Goal: Transaction & Acquisition: Purchase product/service

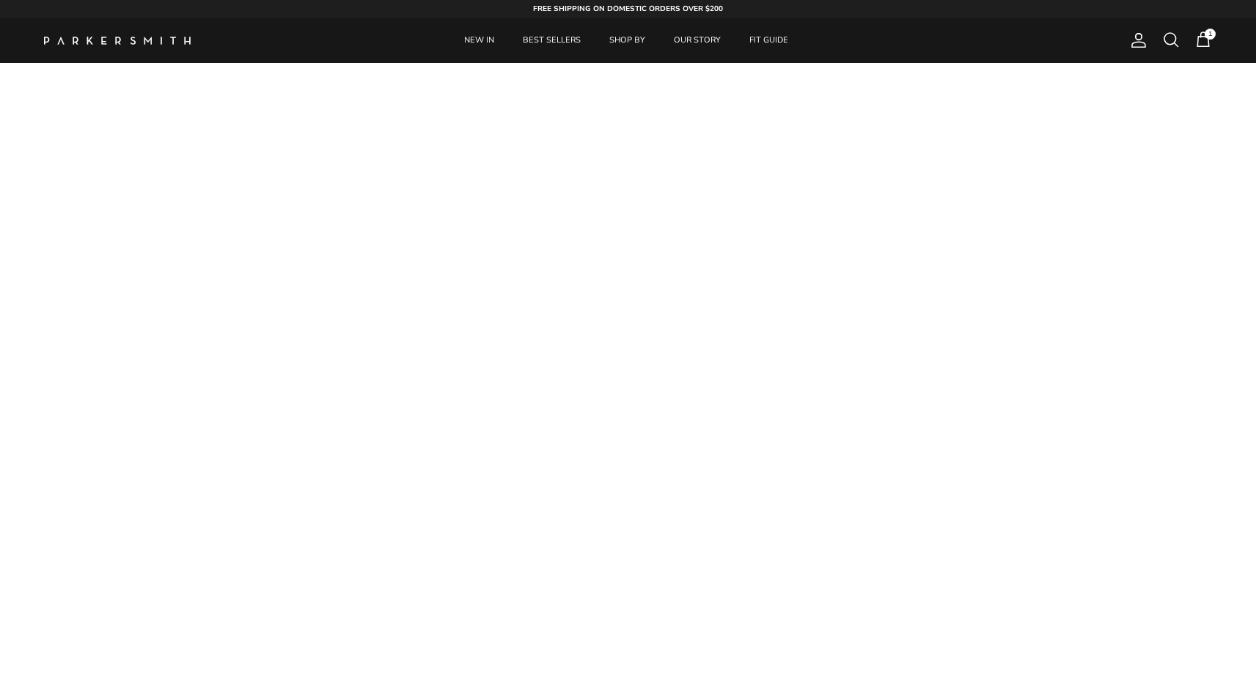
click at [1170, 37] on span at bounding box center [1171, 40] width 18 height 18
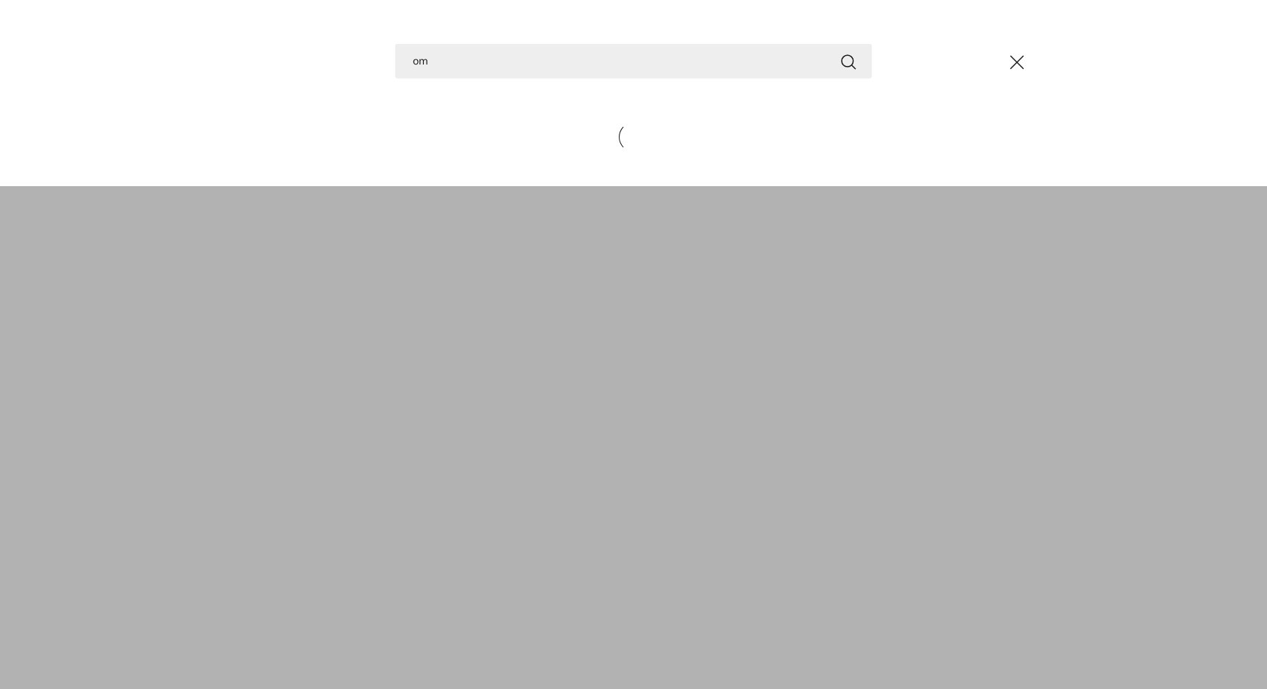
type input "o"
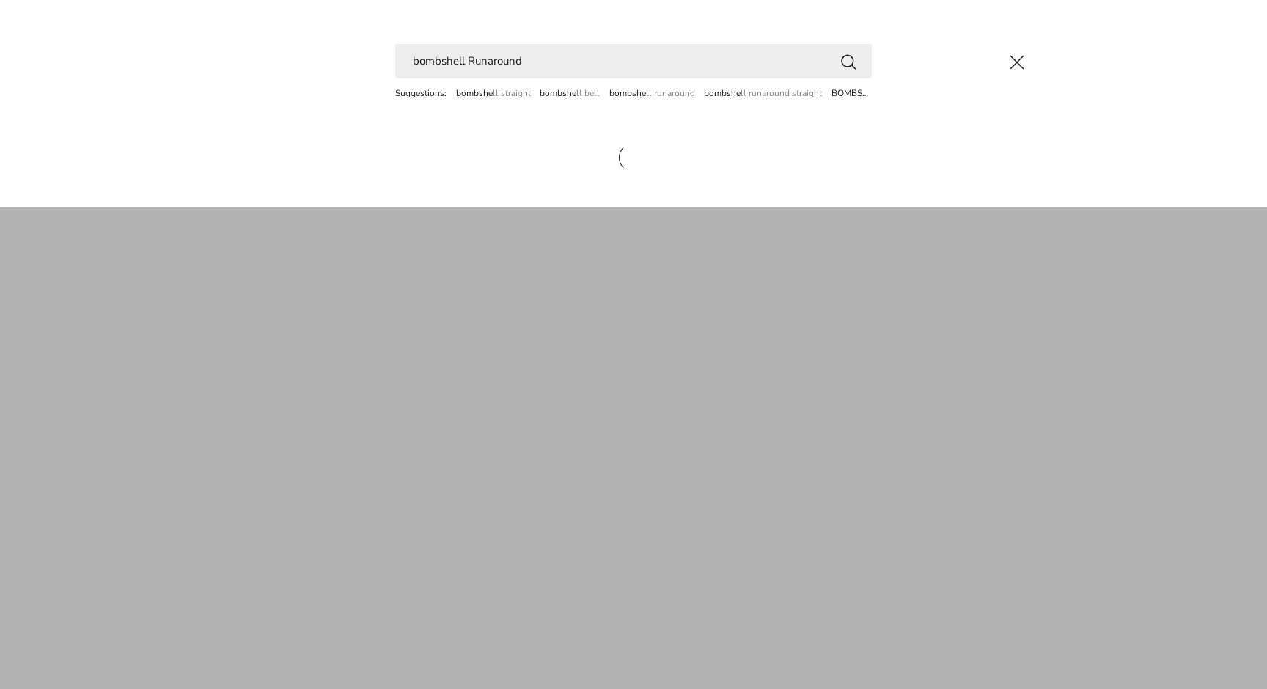
type input "bombshell Runaround"
click at [849, 61] on button "Search" at bounding box center [849, 61] width 18 height 18
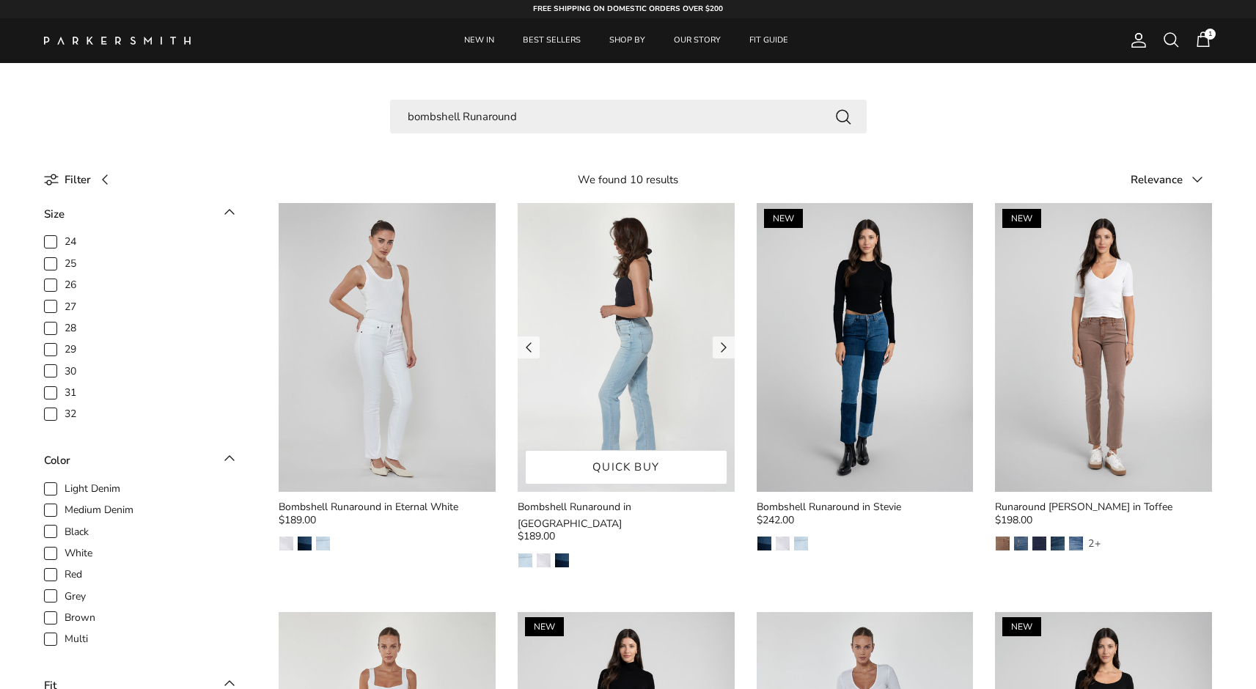
click at [600, 376] on img at bounding box center [626, 347] width 217 height 289
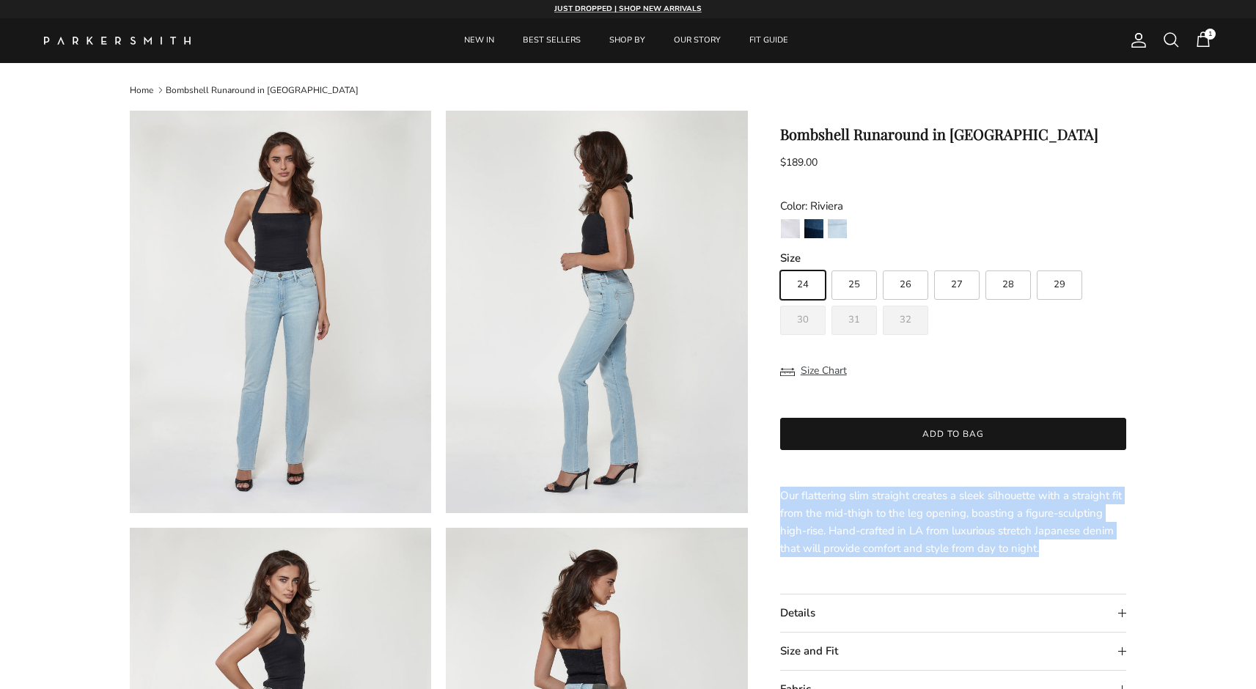
drag, startPoint x: 1041, startPoint y: 552, endPoint x: 778, endPoint y: 499, distance: 267.7
copy span "Our flattering slim straight creates a sleek silhouette with a straight fit fro…"
click at [1172, 41] on span at bounding box center [1171, 40] width 18 height 18
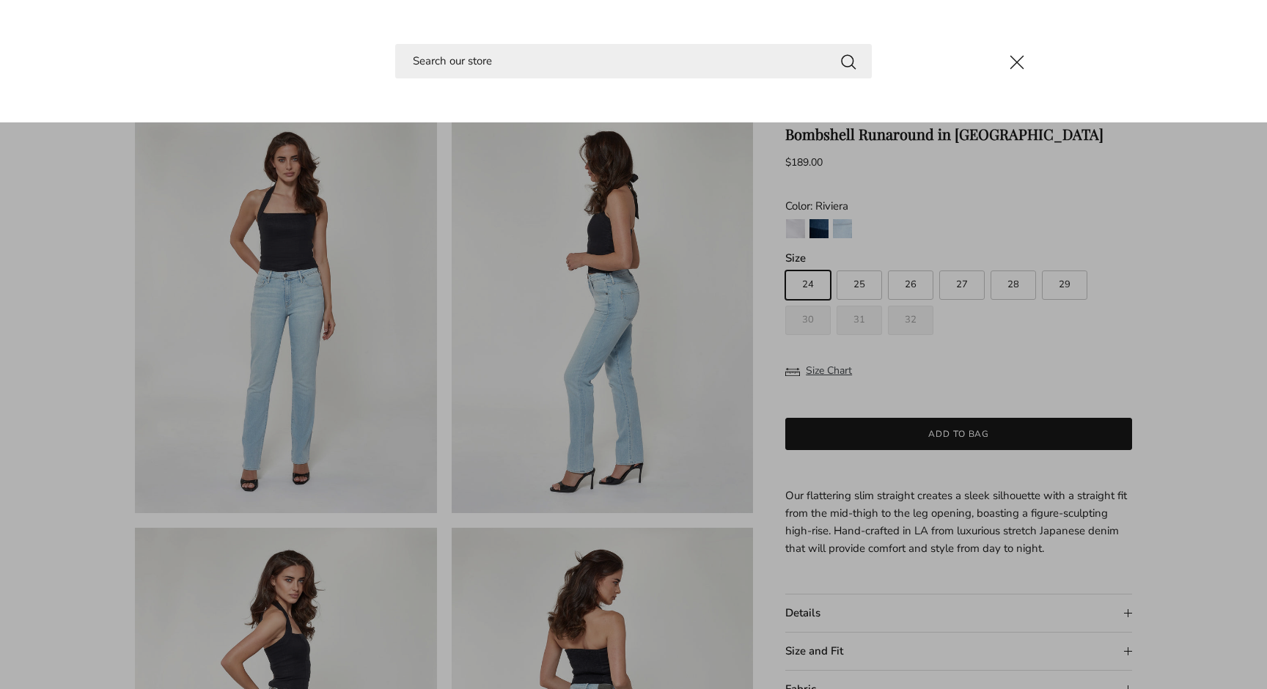
click at [1011, 64] on button "Close" at bounding box center [1017, 63] width 40 height 40
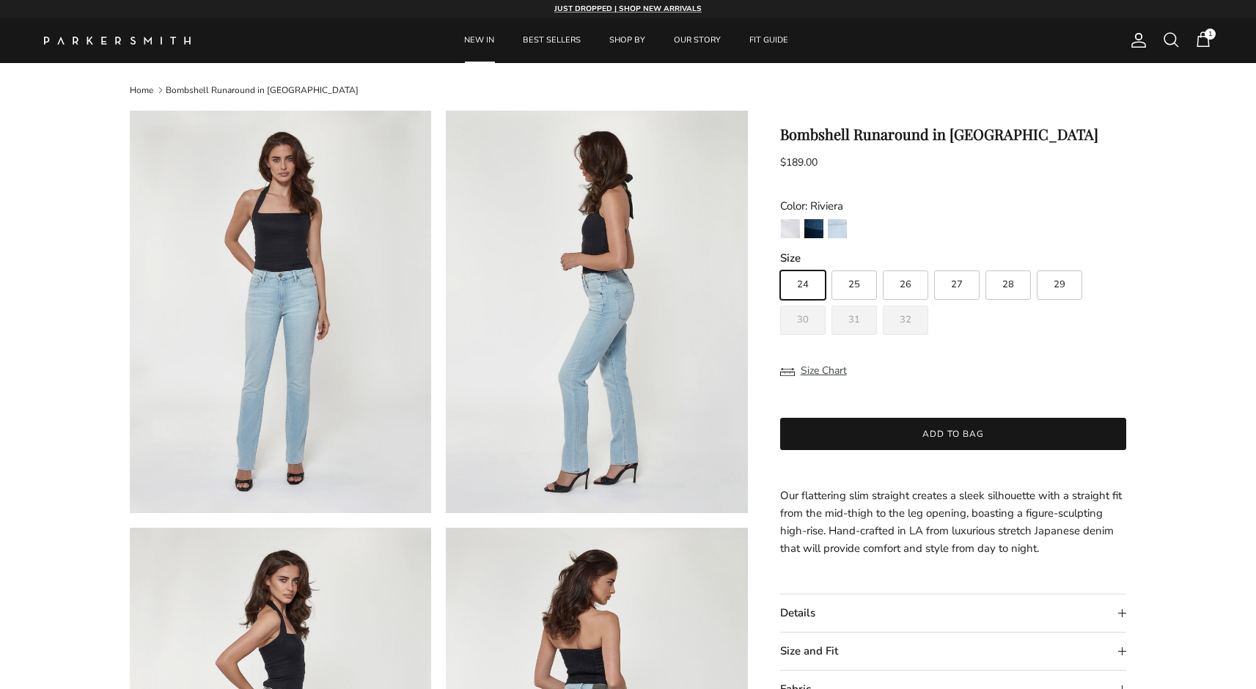
click at [471, 38] on link "NEW IN" at bounding box center [479, 40] width 56 height 45
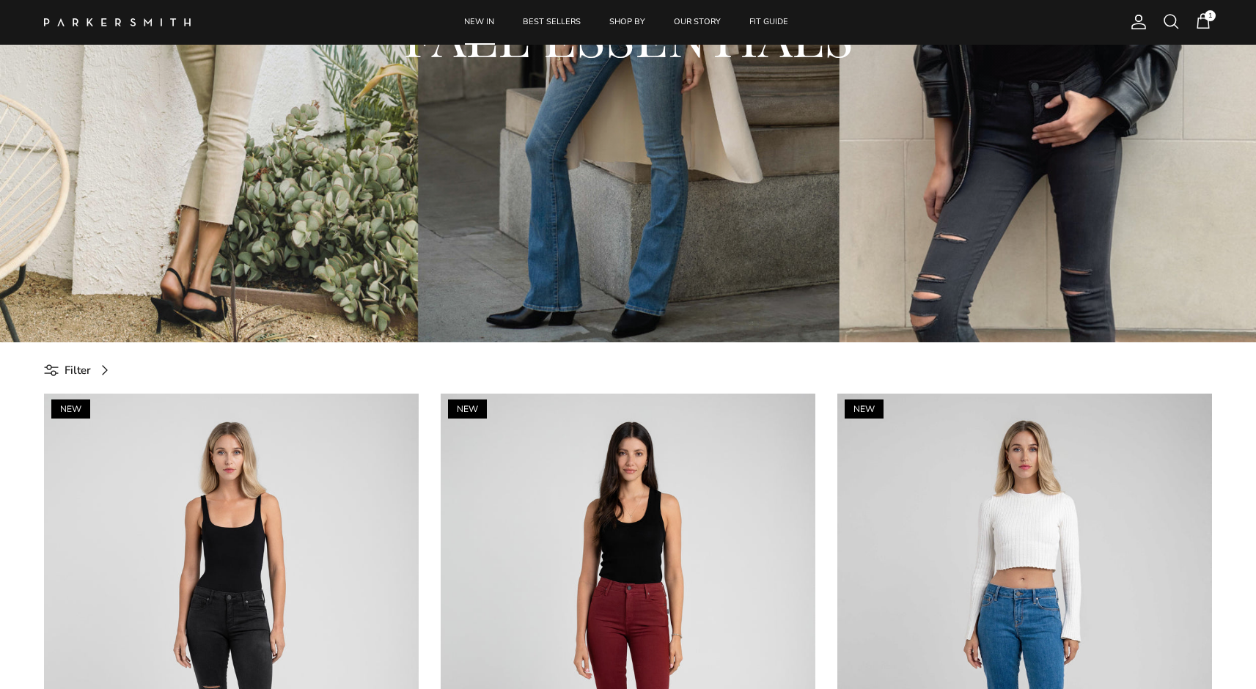
scroll to position [884, 0]
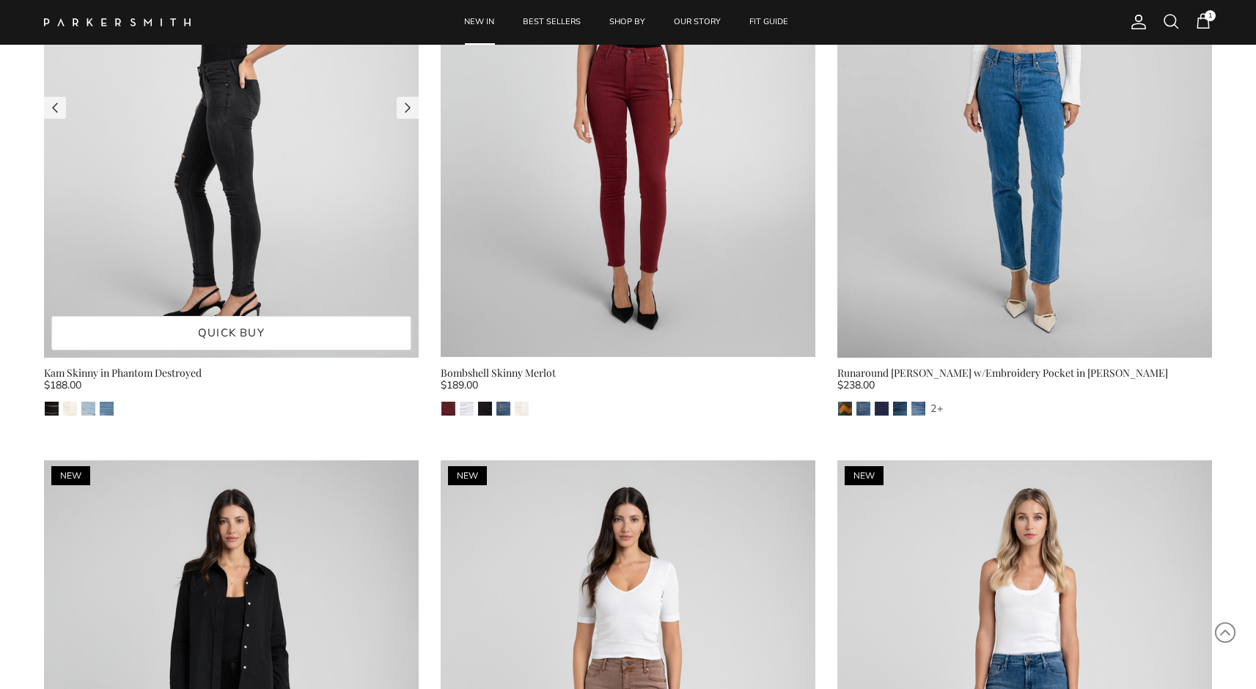
click at [333, 199] on img at bounding box center [231, 108] width 375 height 500
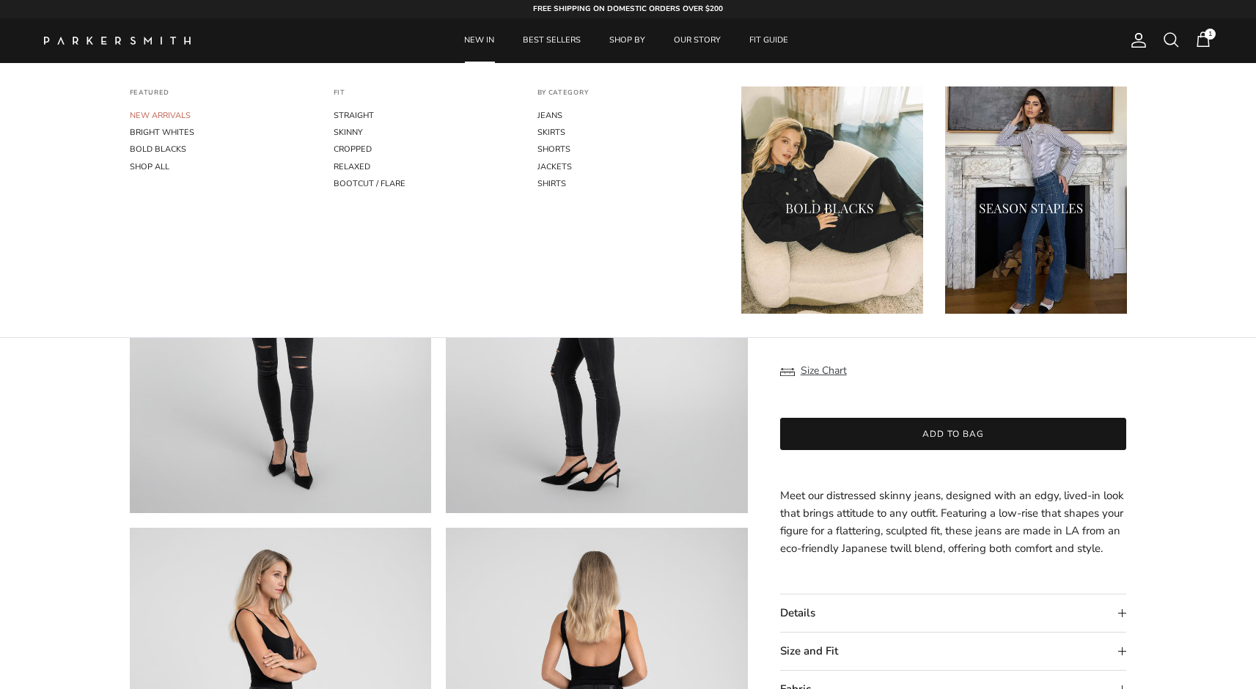
click at [176, 115] on link "NEW ARRIVALS" at bounding box center [221, 115] width 182 height 17
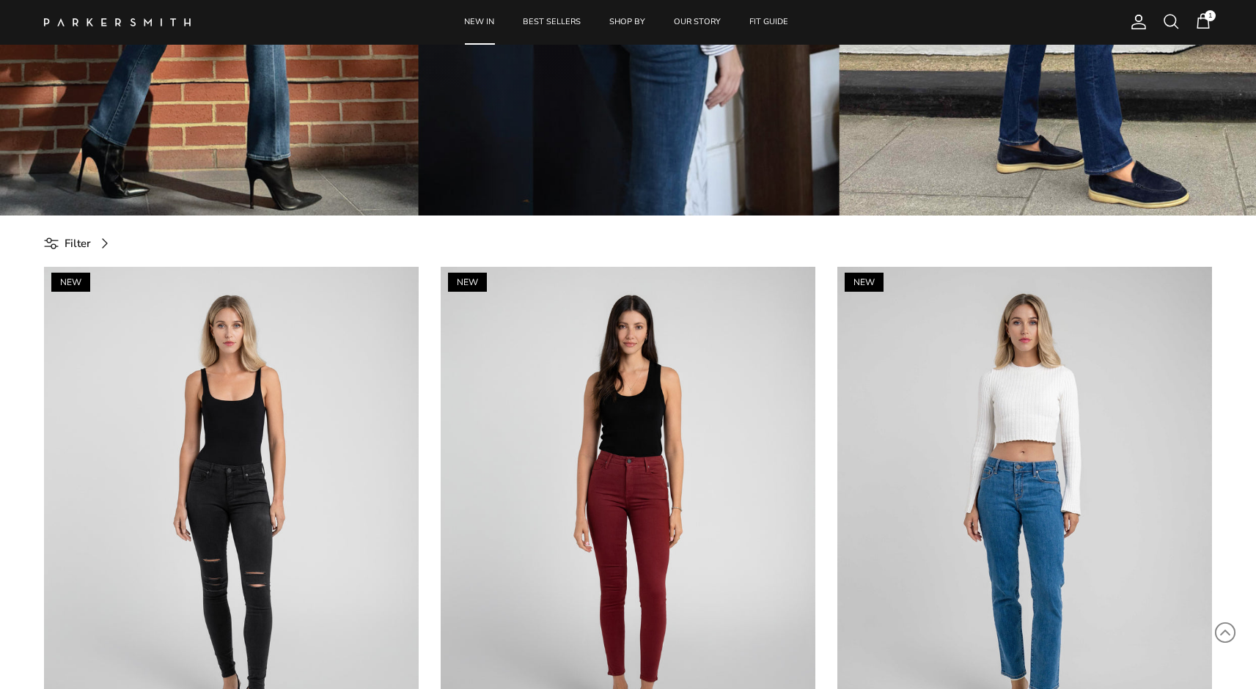
scroll to position [517, 0]
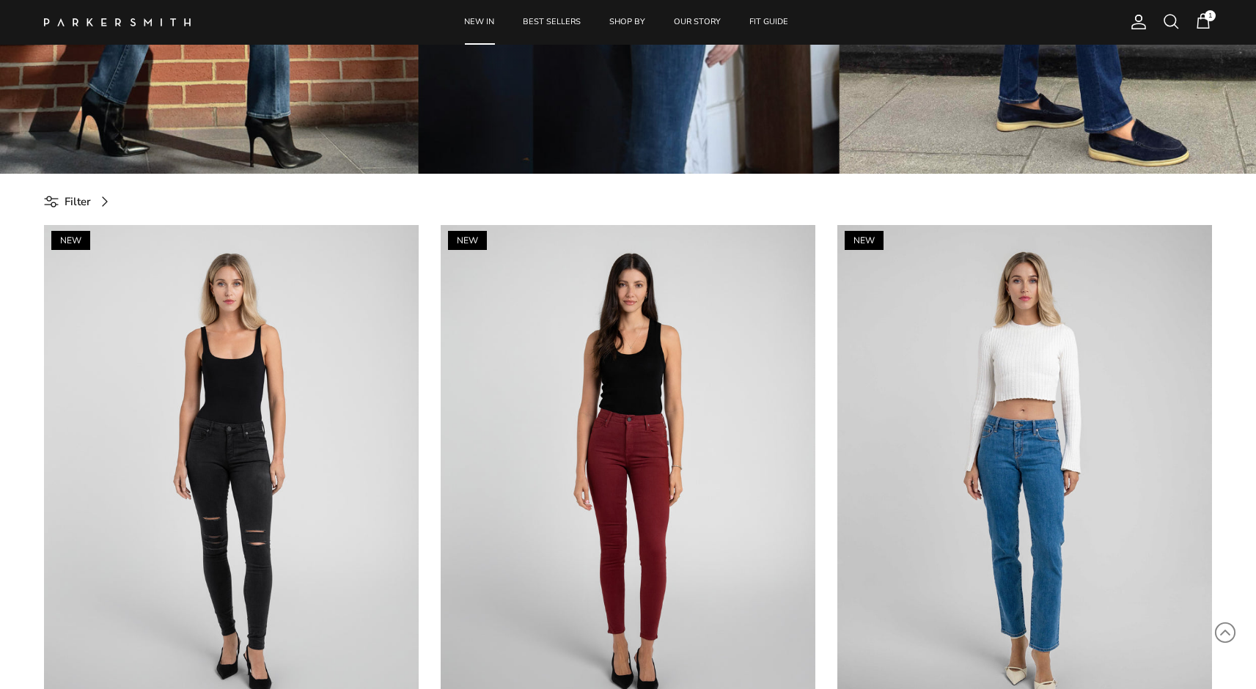
click at [74, 200] on span "Filter" at bounding box center [78, 202] width 26 height 18
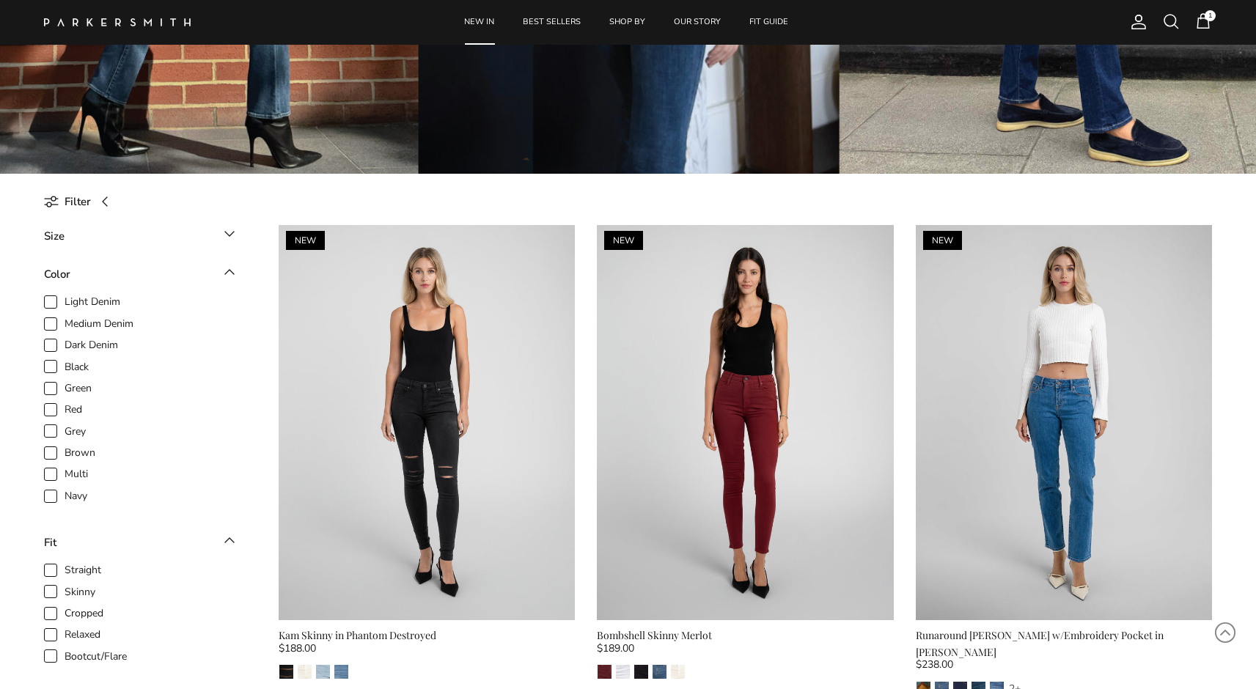
click at [74, 345] on span "Dark Denim" at bounding box center [92, 345] width 54 height 15
click at [65, 339] on input "Dark Denim" at bounding box center [64, 337] width 1 height 1
checkbox input "true"
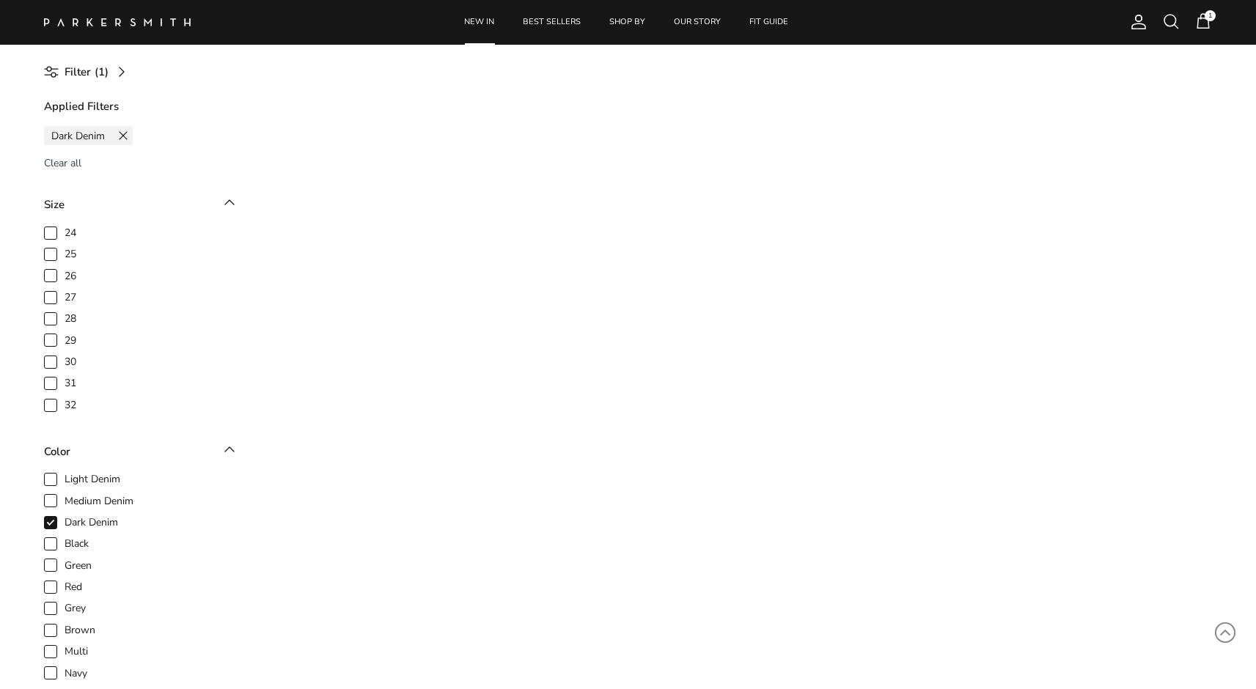
scroll to position [657, 0]
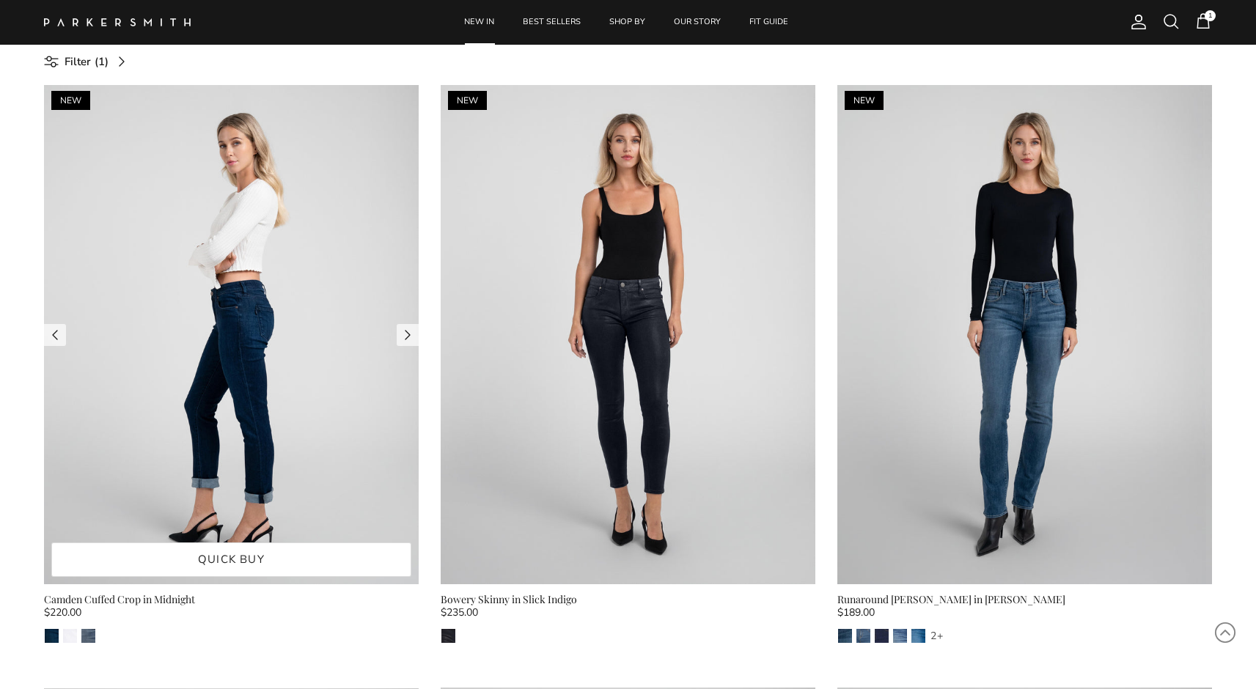
scroll to position [704, 0]
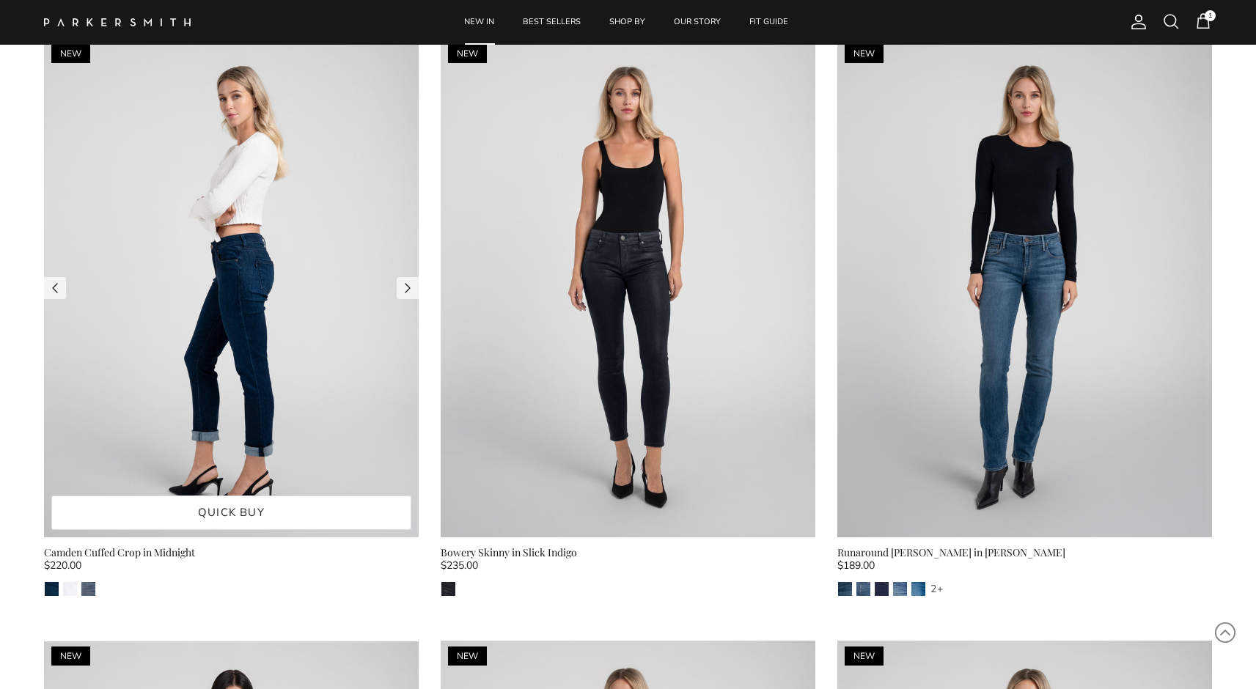
click at [231, 257] on img at bounding box center [231, 287] width 375 height 499
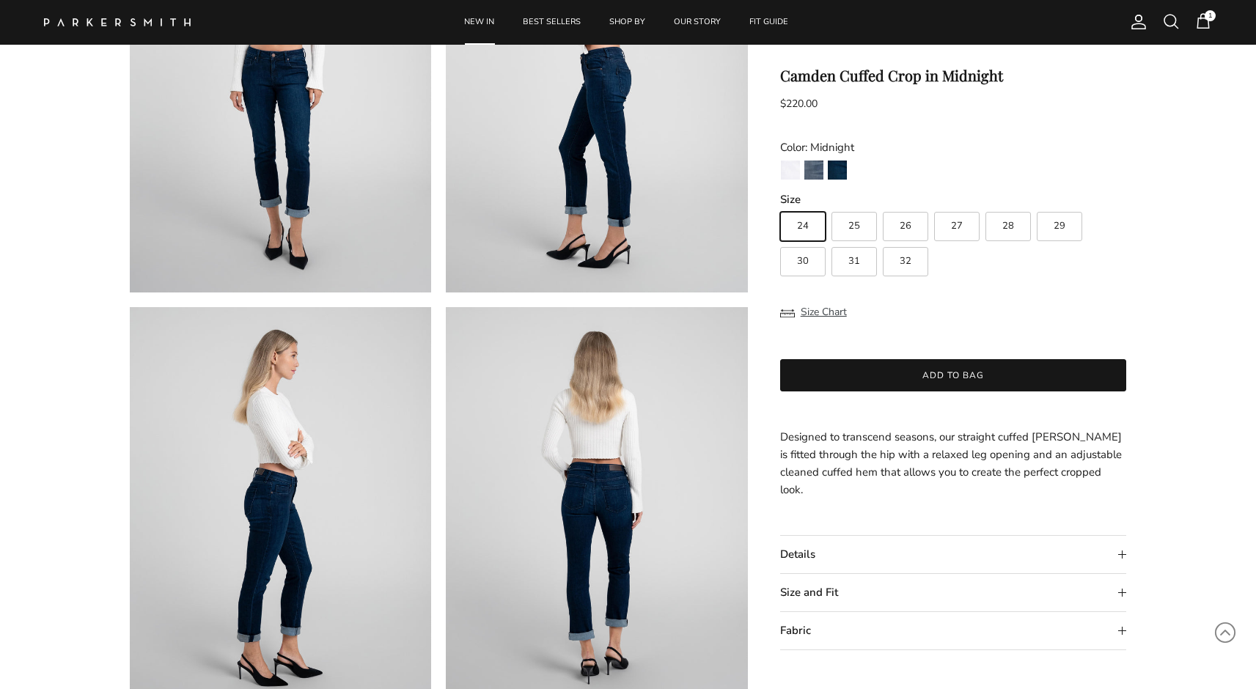
scroll to position [360, 0]
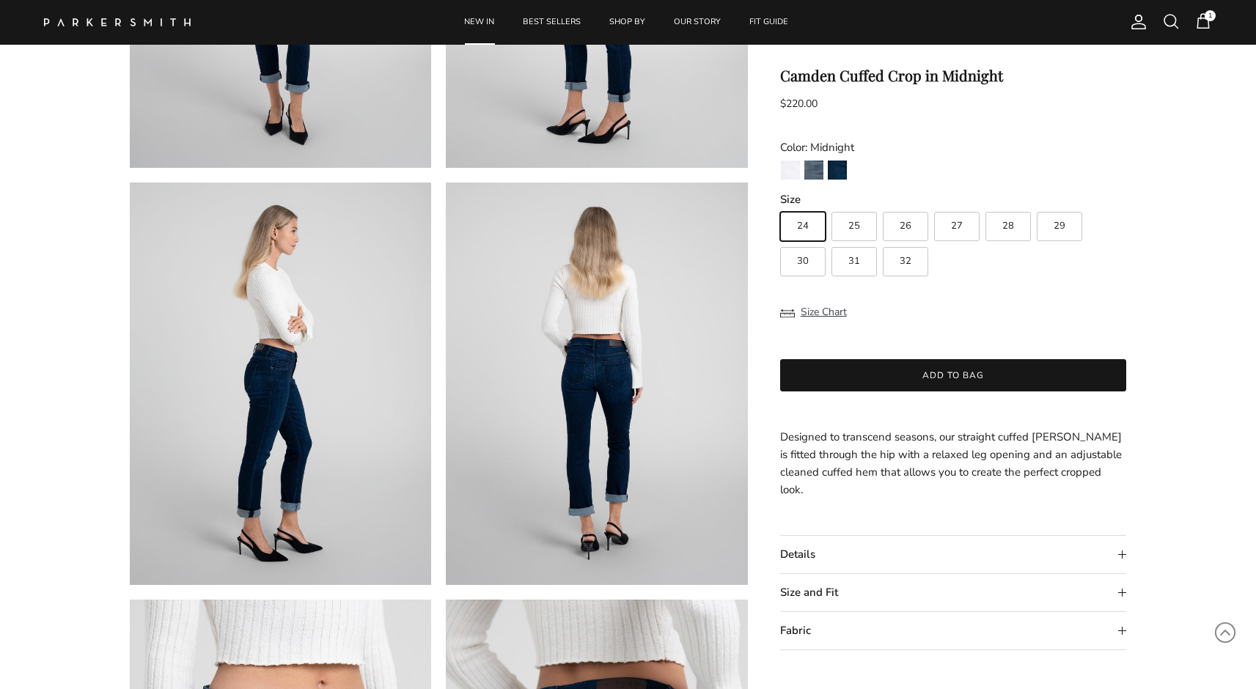
click at [794, 536] on summary "Details" at bounding box center [953, 554] width 347 height 37
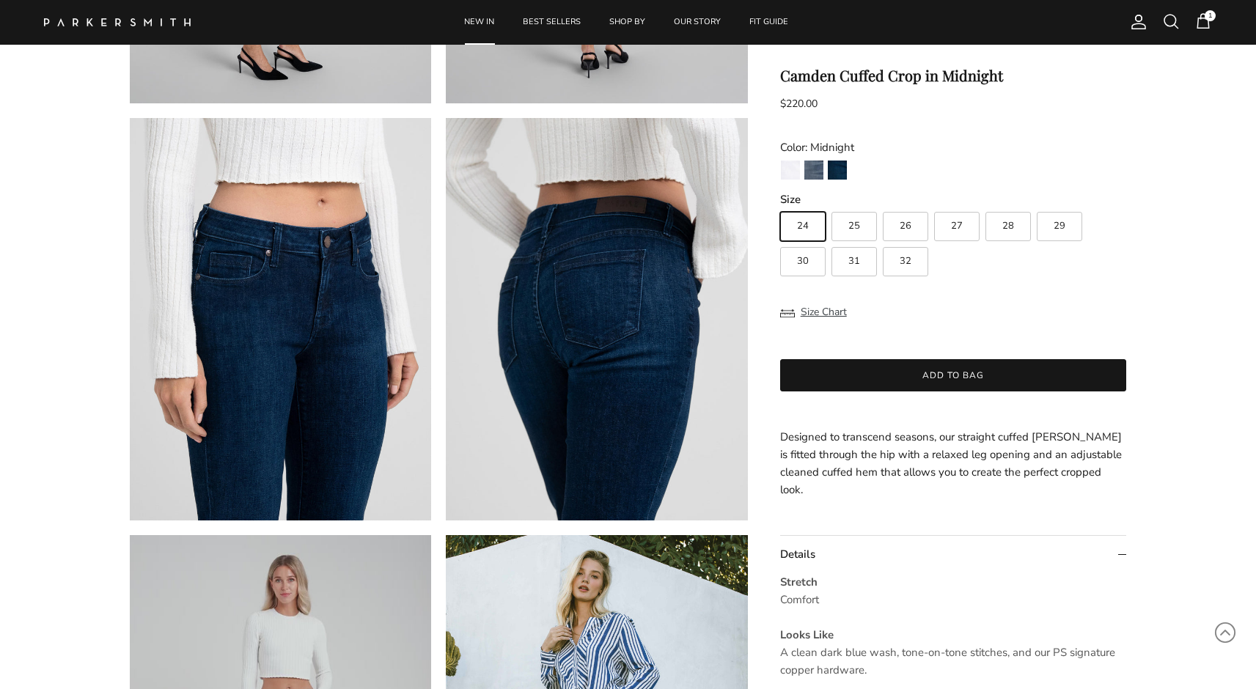
scroll to position [865, 0]
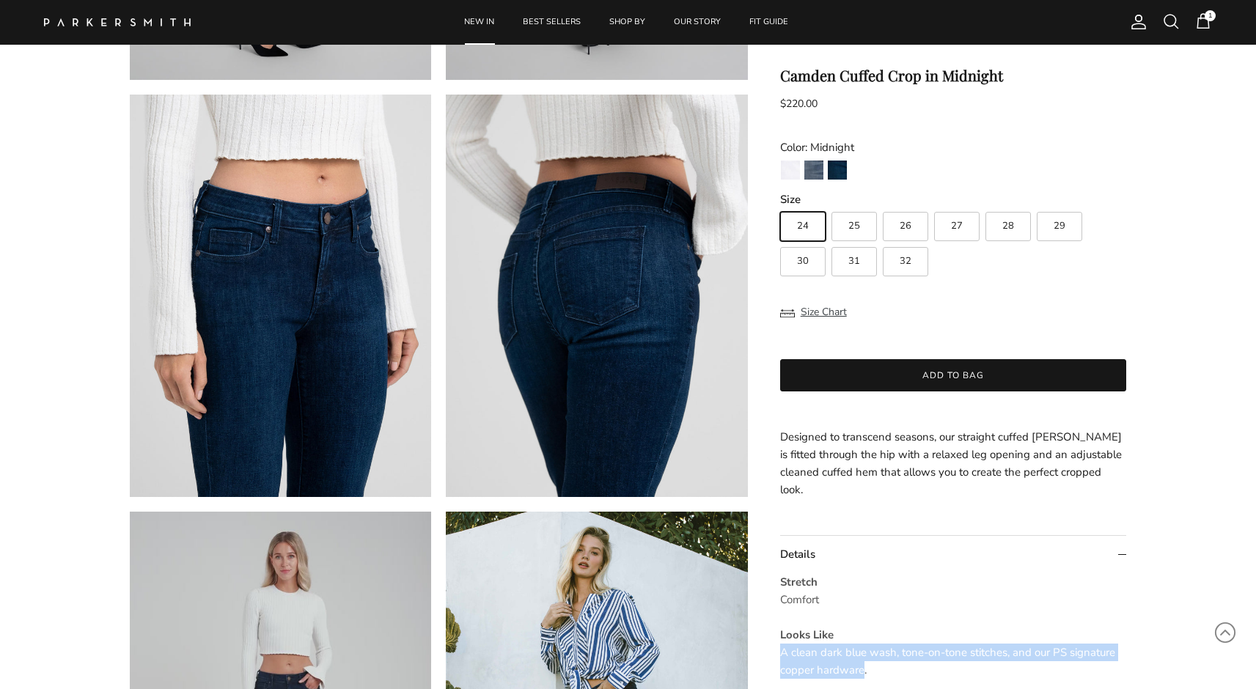
drag, startPoint x: 864, startPoint y: 654, endPoint x: 775, endPoint y: 639, distance: 90.1
click at [775, 639] on product-form "Previous Next NEW NEW" at bounding box center [628, 80] width 1085 height 1670
copy span "A clean dark blue wash, tone-on-tone stitches, and our PS signature copper hard…"
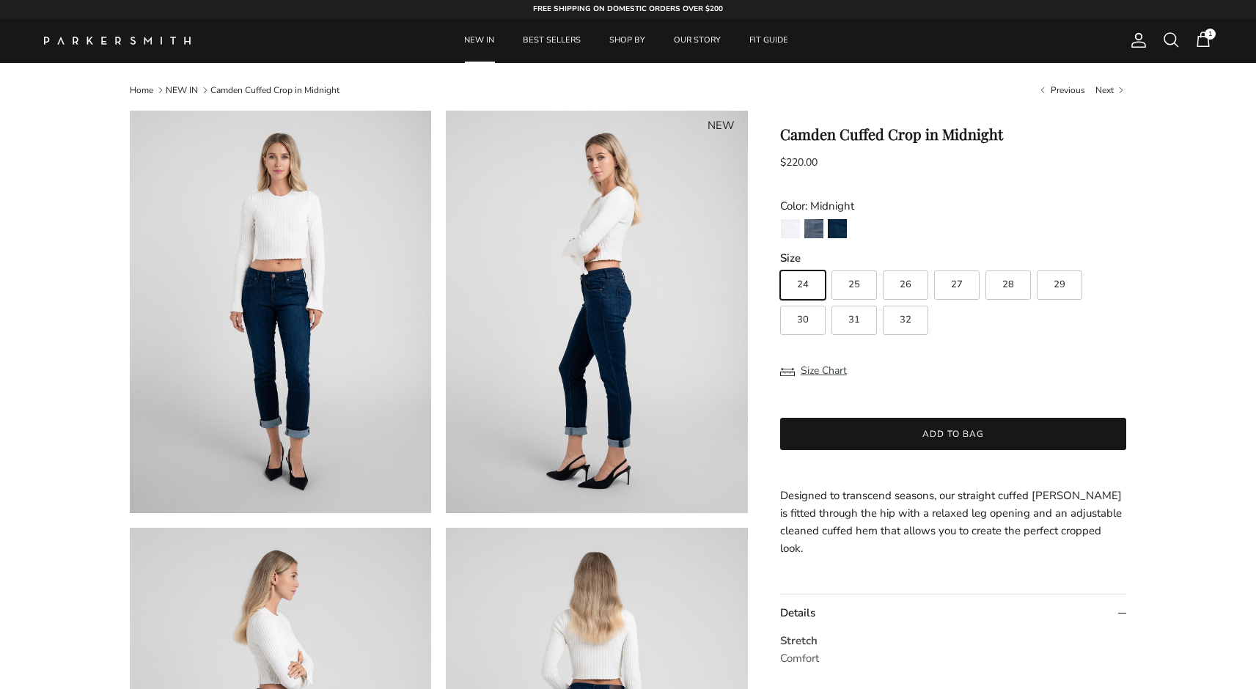
scroll to position [0, 0]
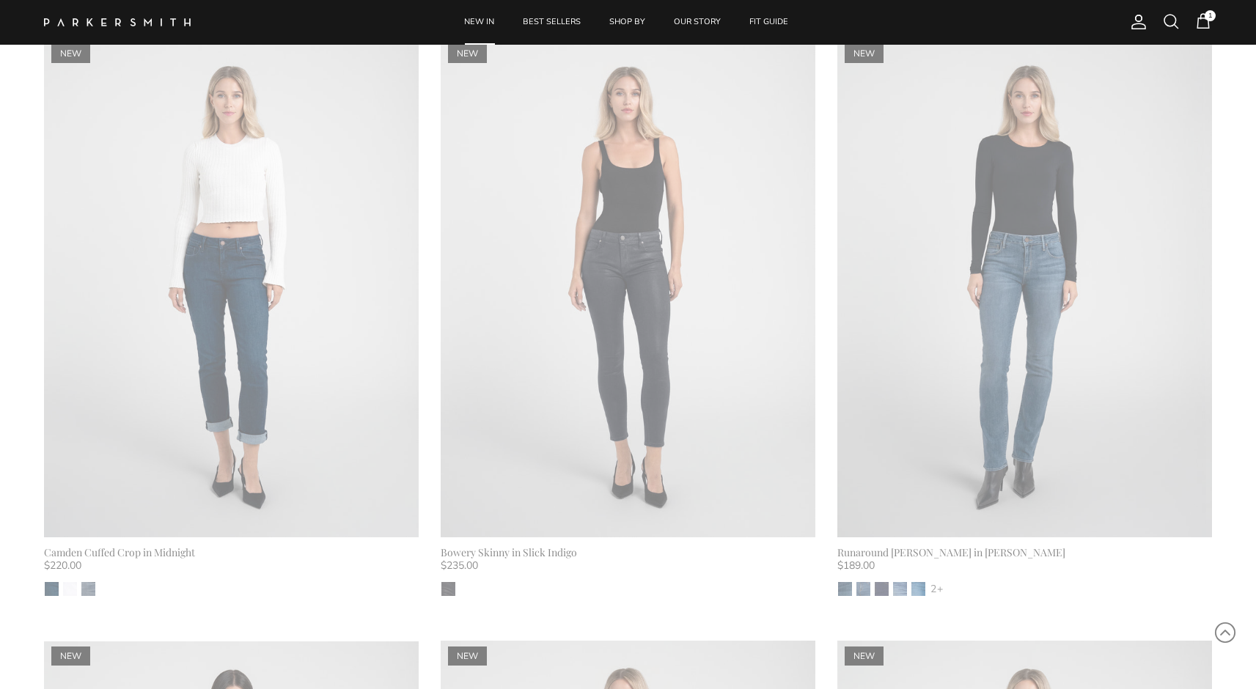
scroll to position [517, 0]
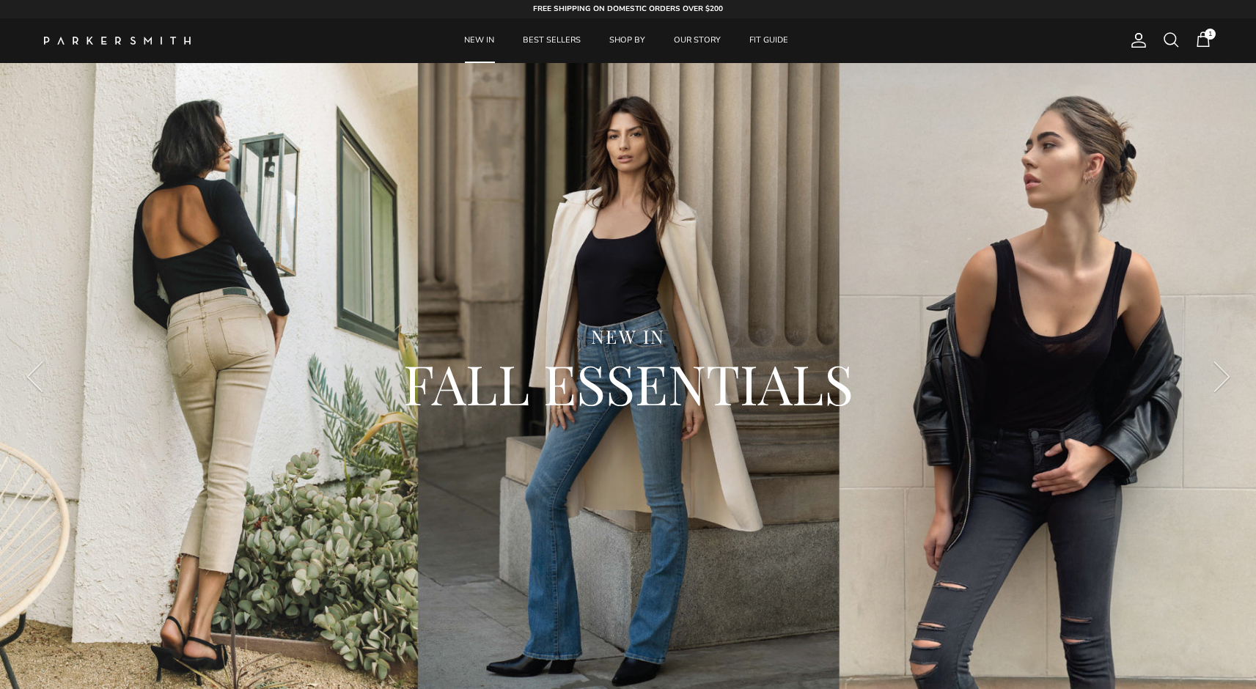
scroll to position [517, 0]
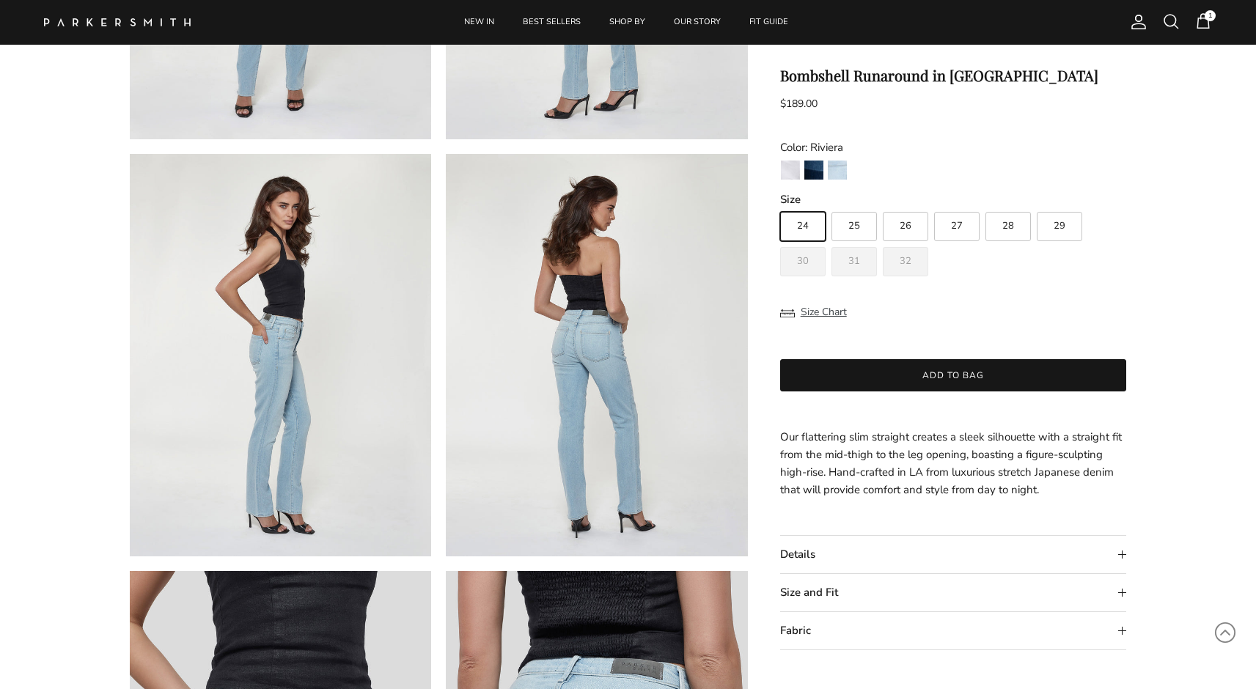
click at [814, 605] on summary "Size and Fit" at bounding box center [953, 592] width 347 height 37
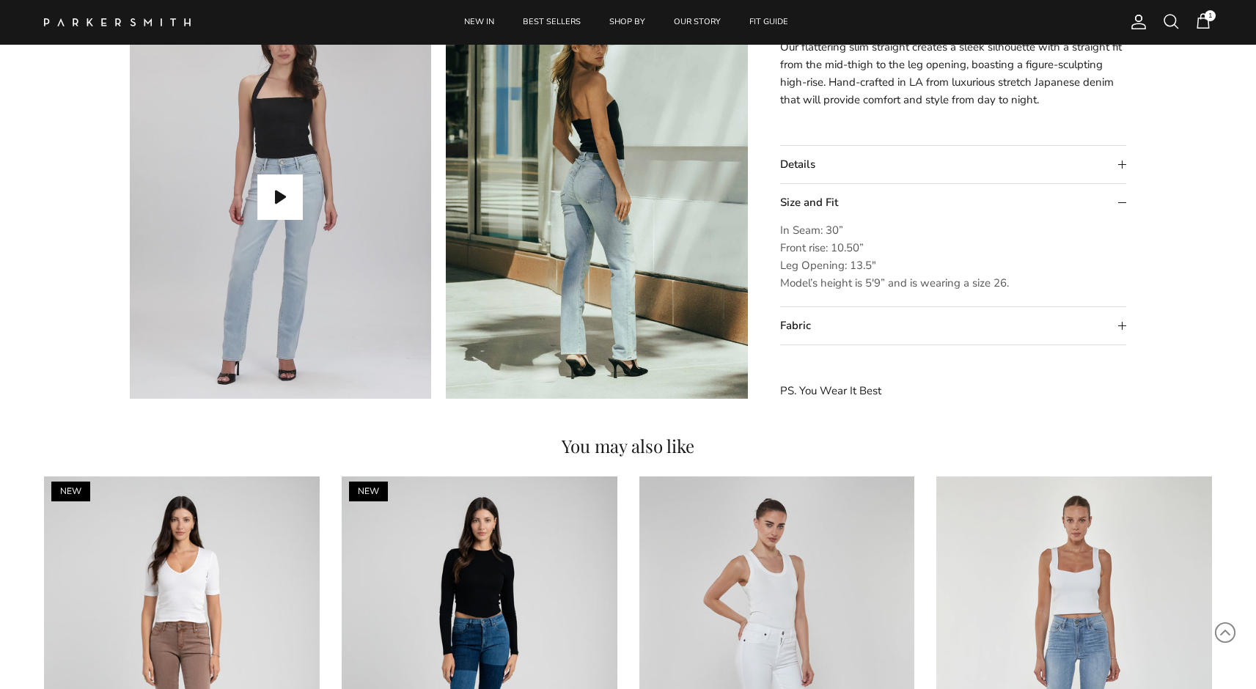
scroll to position [1380, 0]
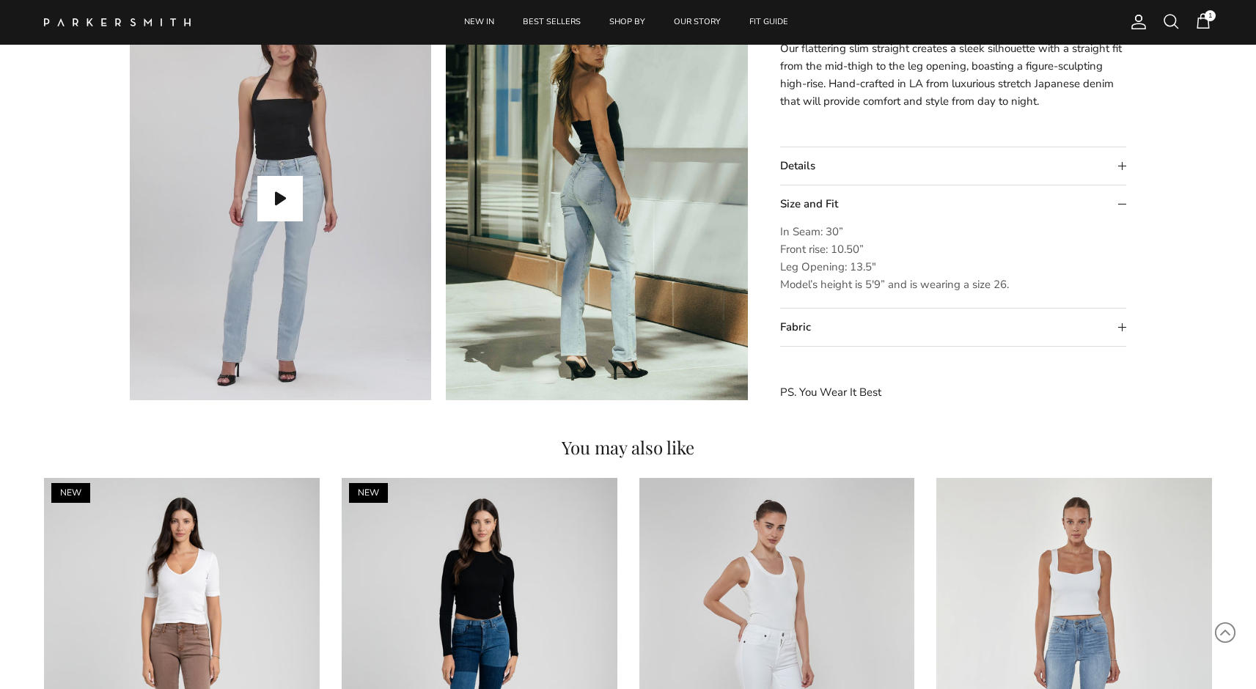
click at [807, 331] on summary "Fabric" at bounding box center [953, 327] width 347 height 37
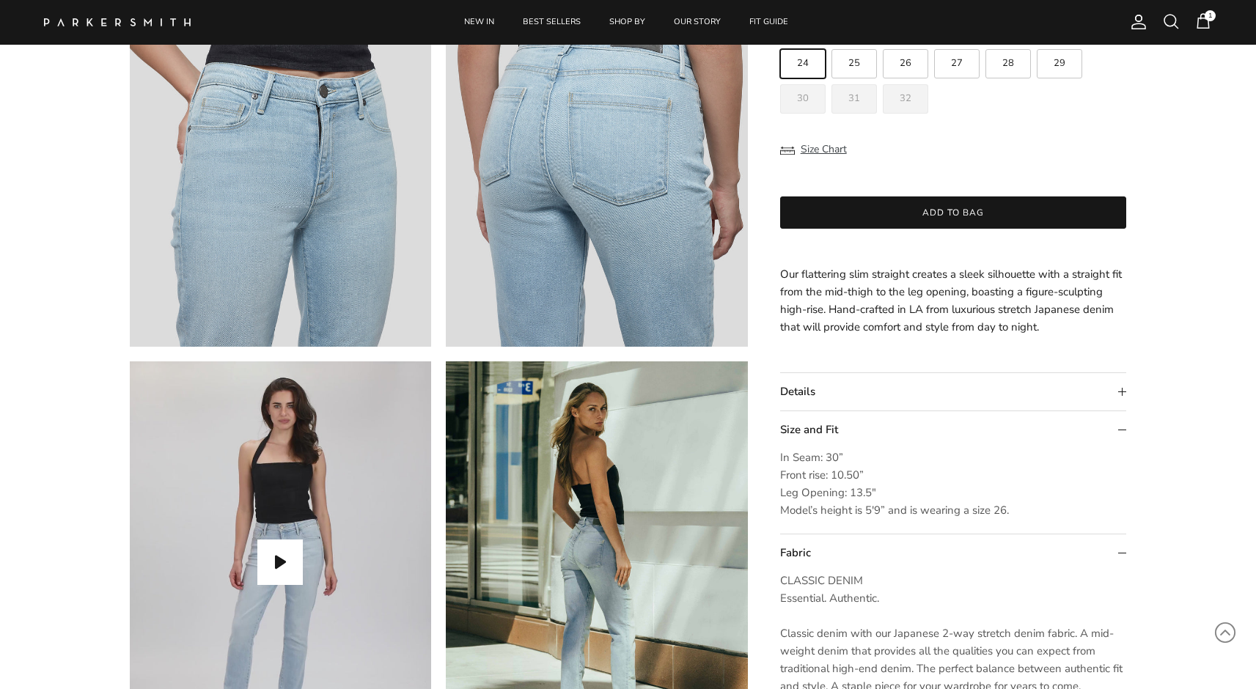
scroll to position [867, 0]
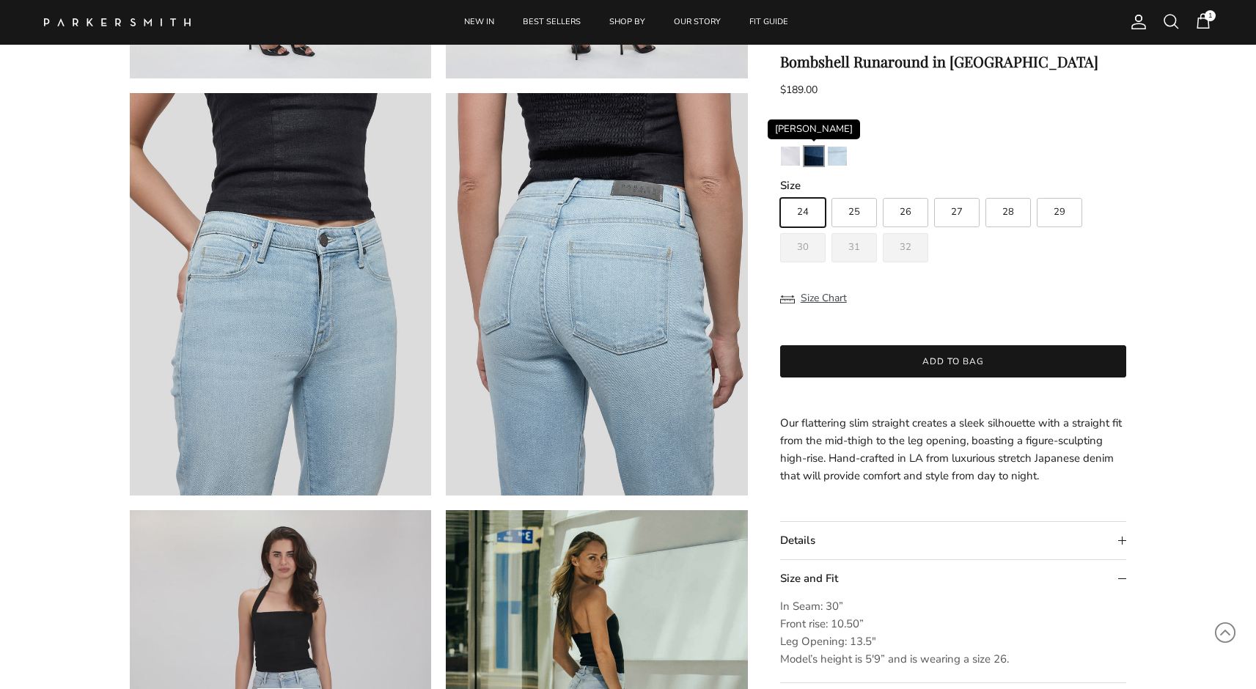
click at [813, 153] on img "Stevie" at bounding box center [814, 156] width 19 height 19
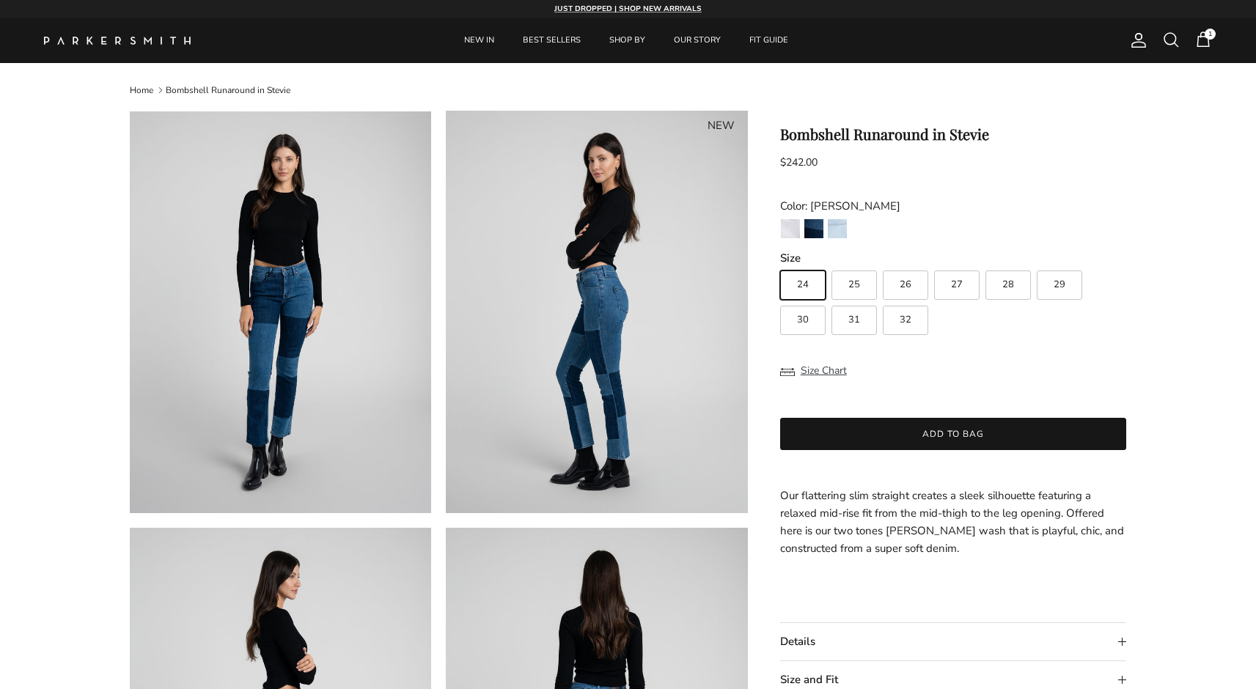
click at [1176, 34] on span at bounding box center [1171, 40] width 18 height 18
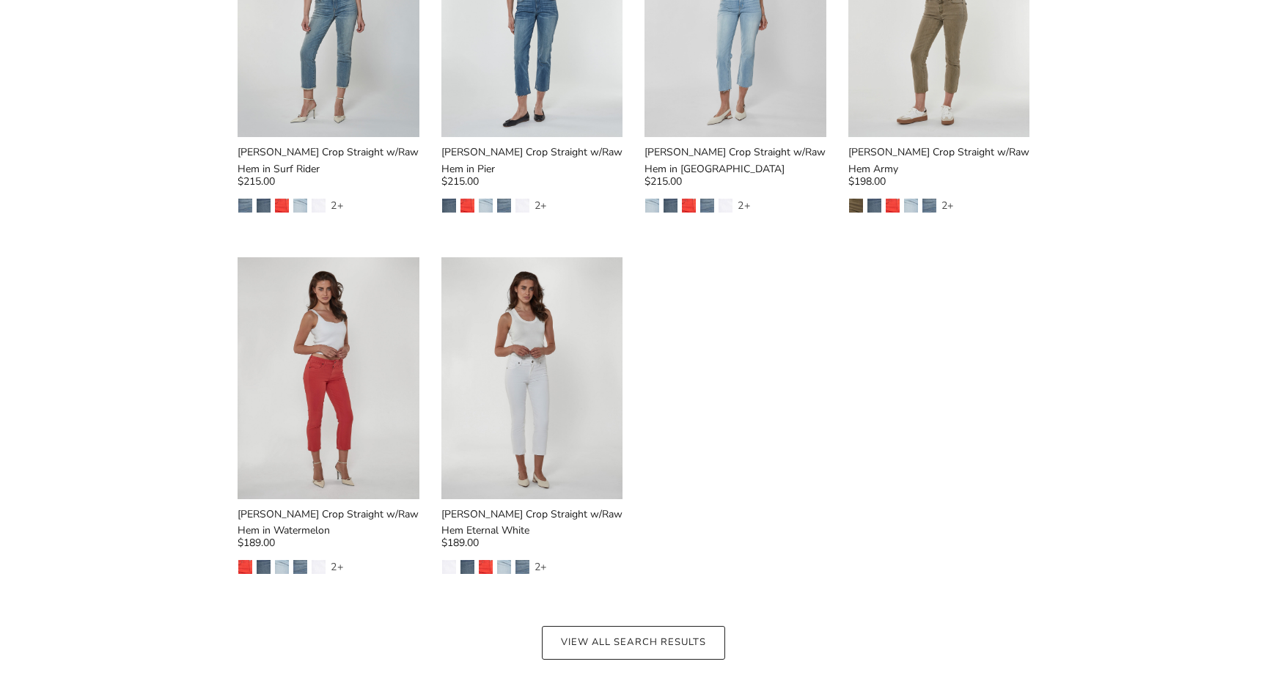
scroll to position [36, 0]
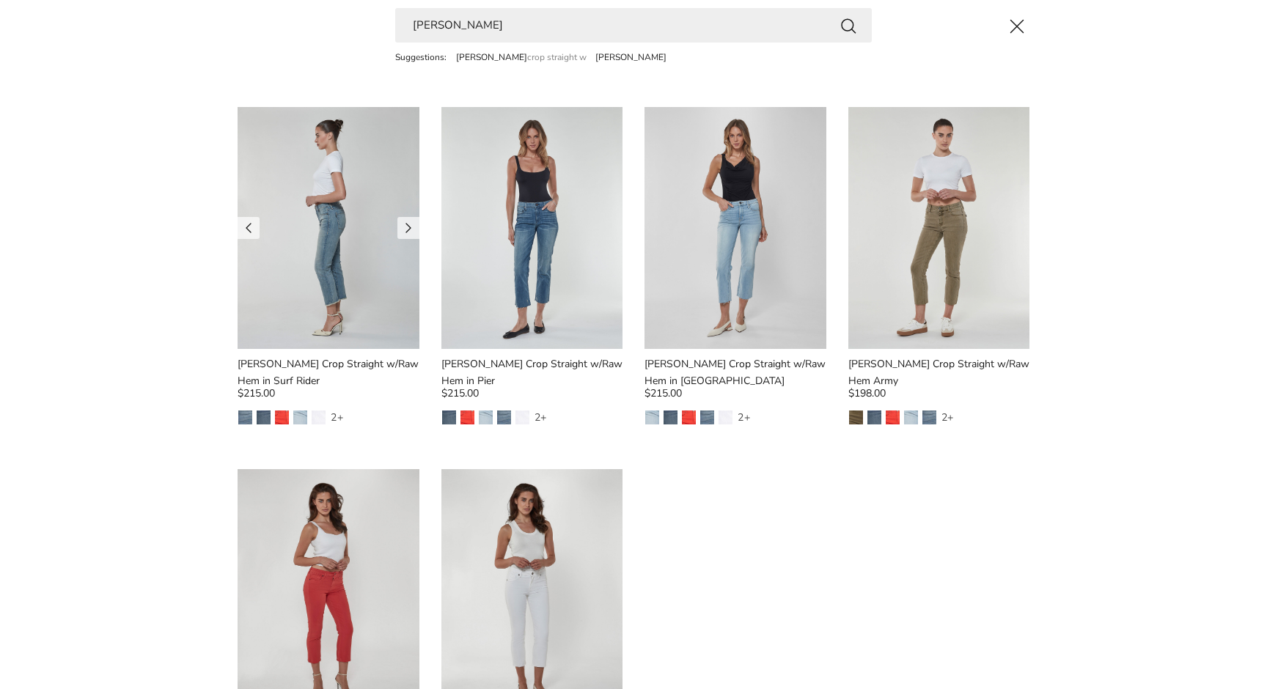
type input "[PERSON_NAME]"
click at [341, 214] on img at bounding box center [329, 228] width 182 height 242
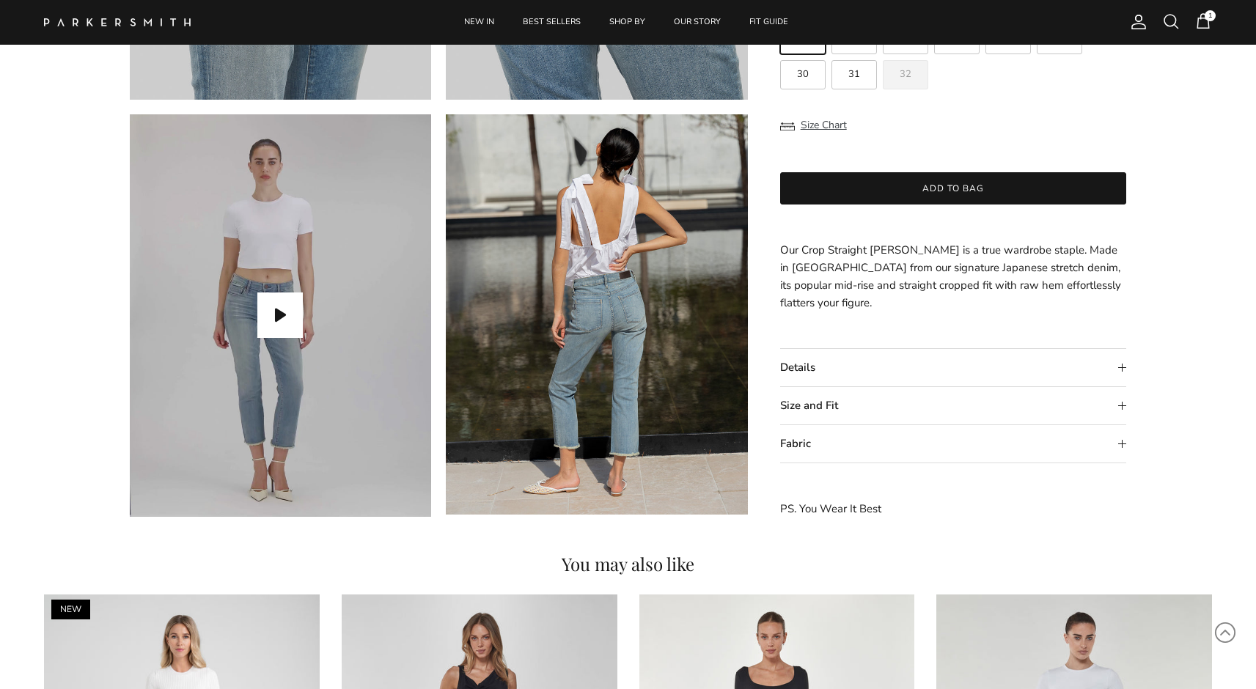
scroll to position [1254, 0]
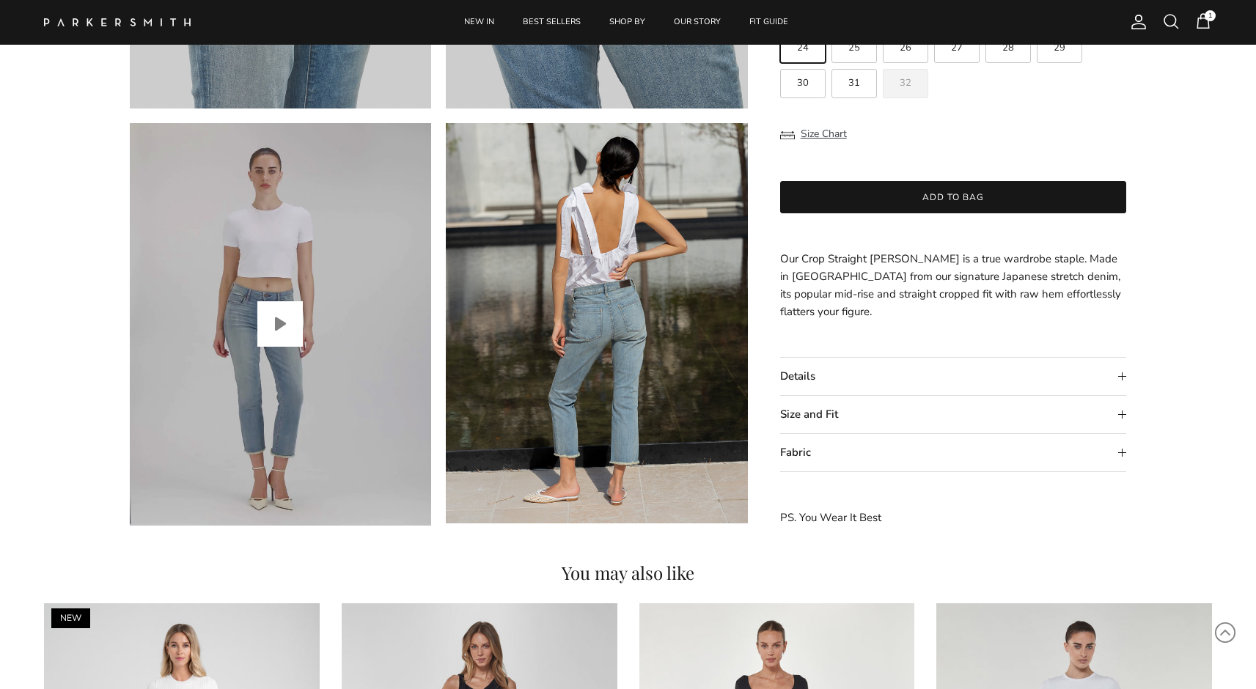
click at [264, 323] on button "Play video" at bounding box center [279, 323] width 45 height 45
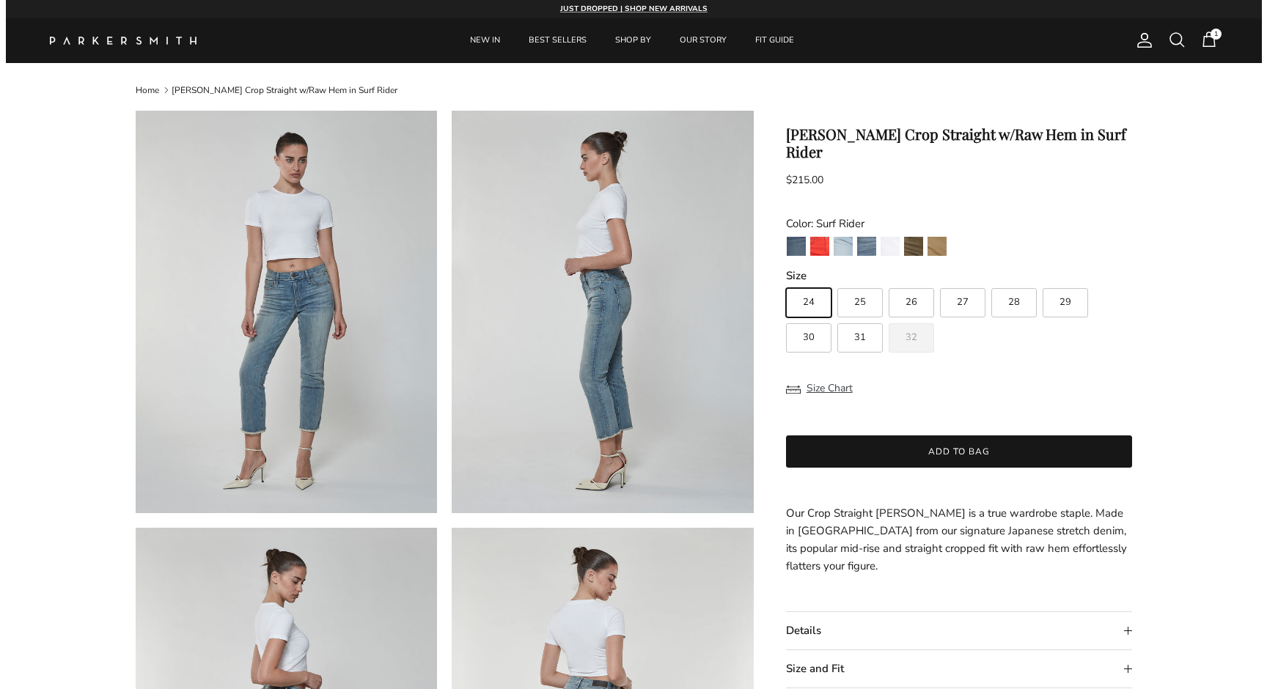
scroll to position [0, 0]
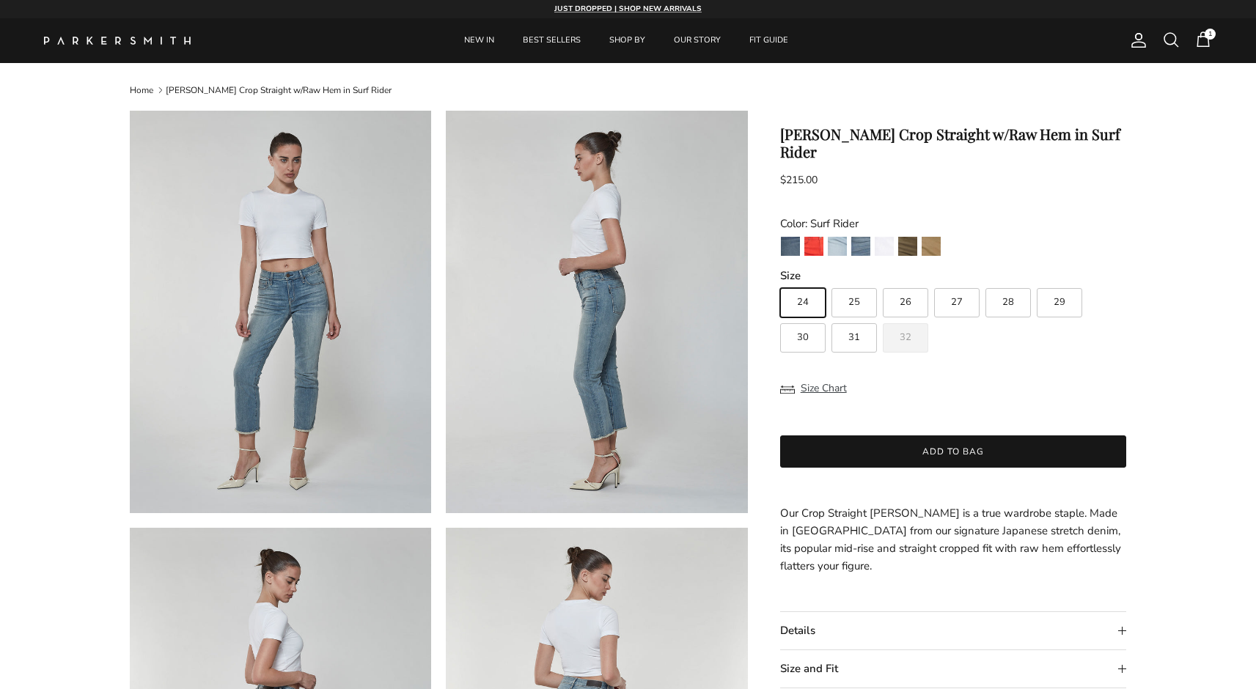
click at [1169, 40] on span at bounding box center [1171, 40] width 18 height 18
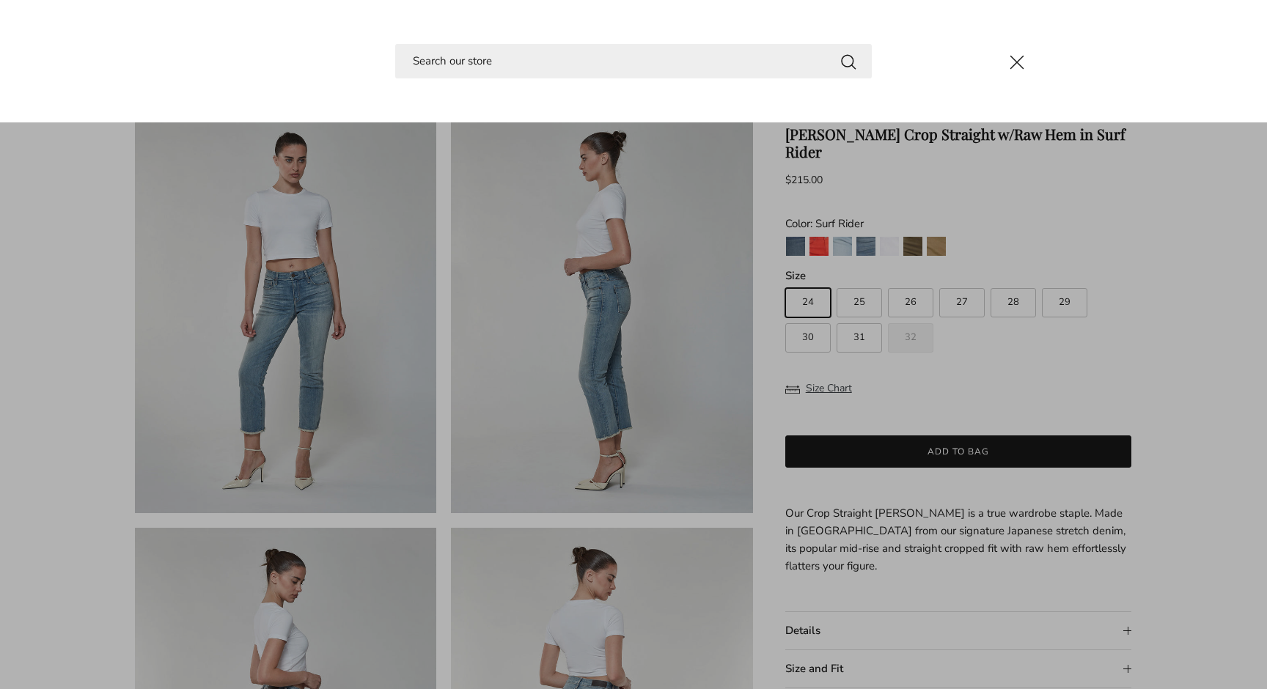
click at [783, 65] on input "Search" at bounding box center [633, 61] width 477 height 34
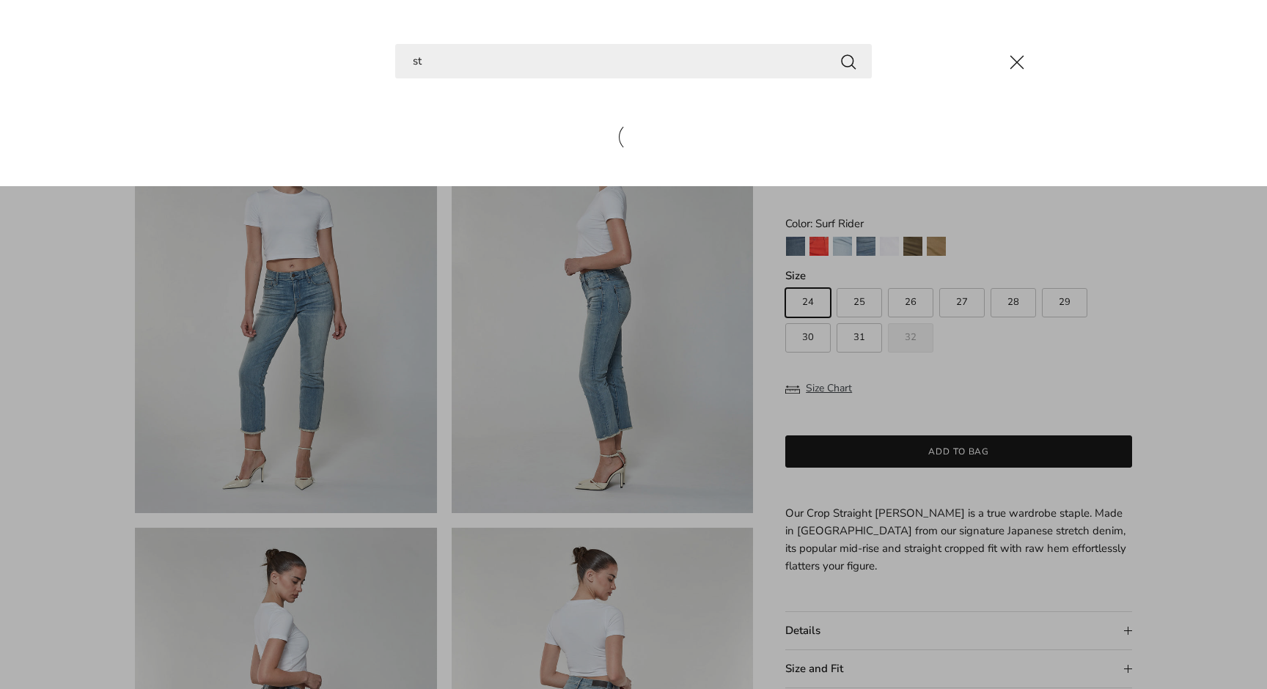
type input "s"
type input "d"
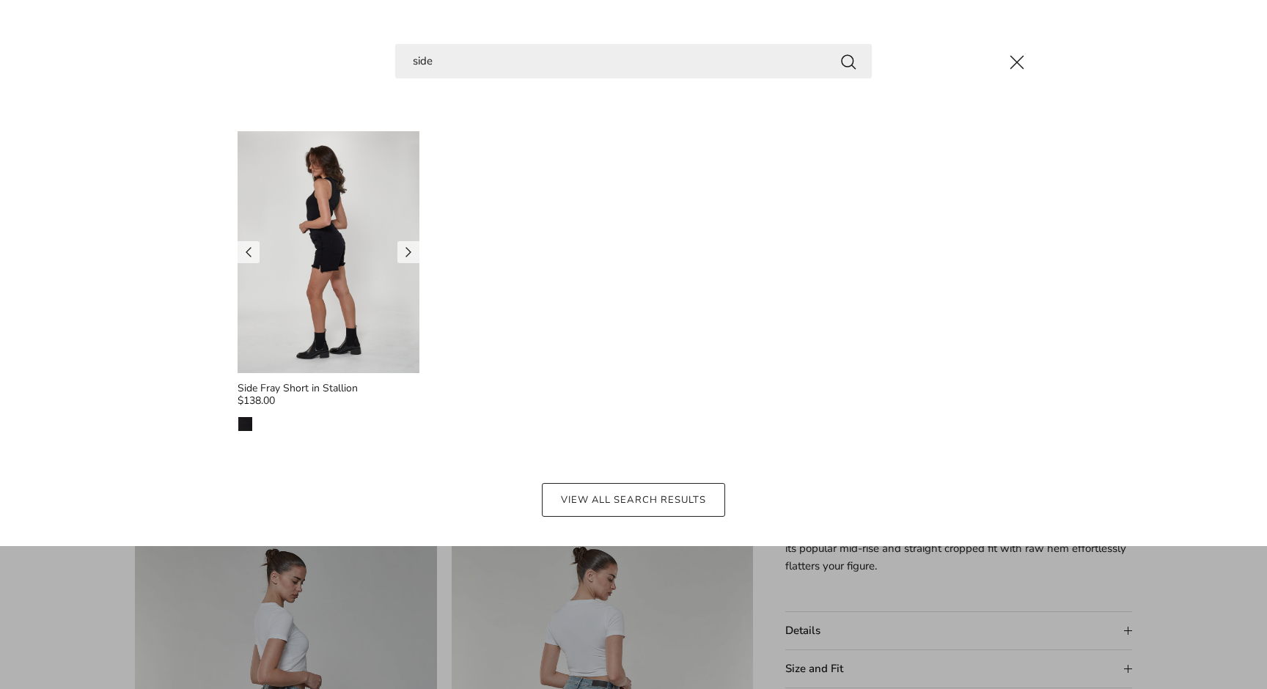
type input "side"
click at [376, 217] on img at bounding box center [329, 252] width 182 height 242
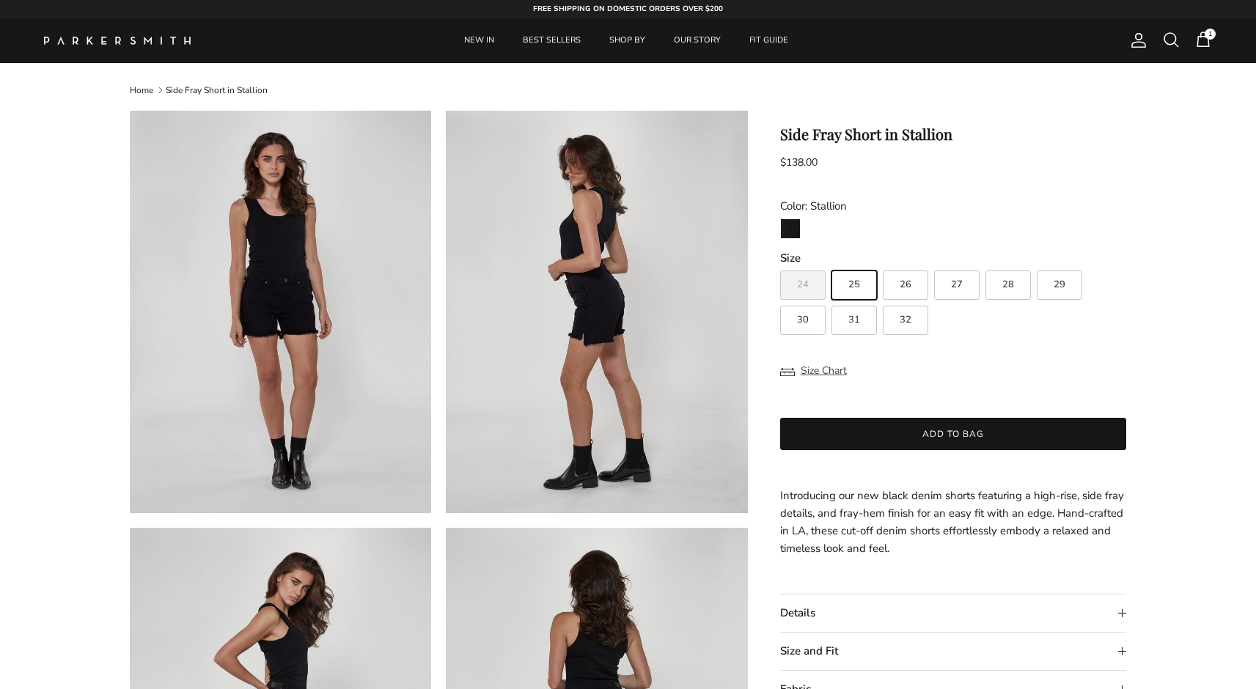
scroll to position [300, 0]
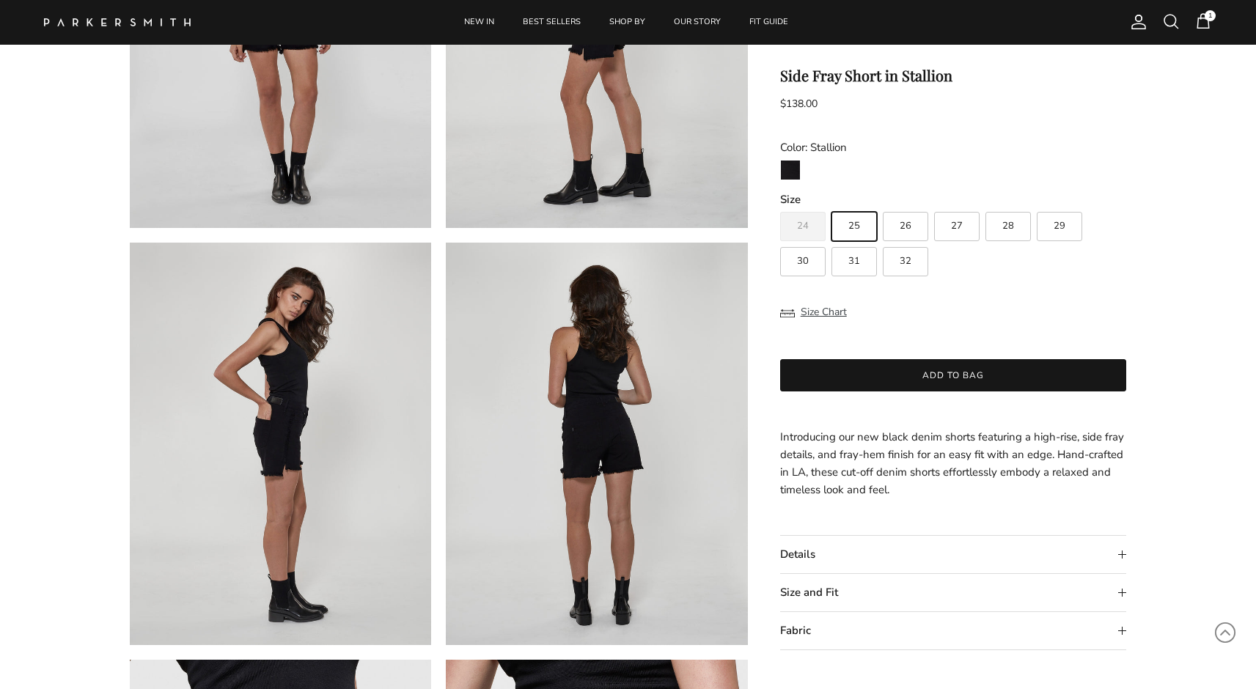
click at [797, 561] on summary "Details" at bounding box center [953, 554] width 347 height 37
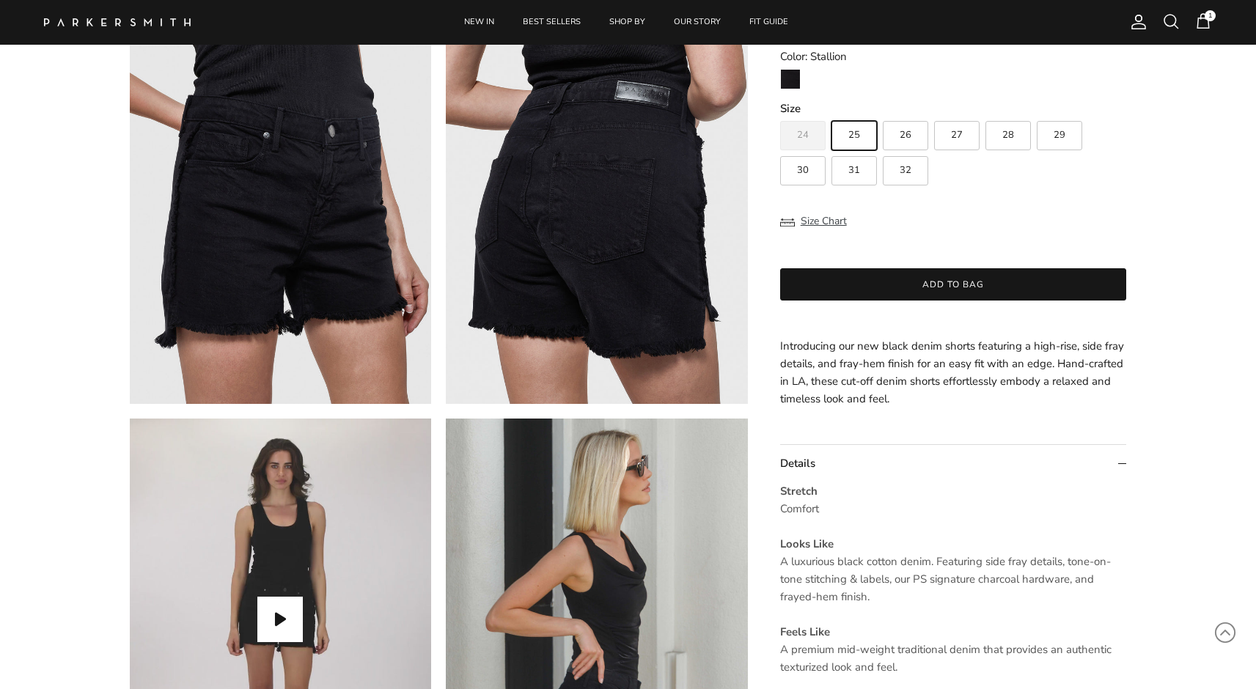
scroll to position [1021, 0]
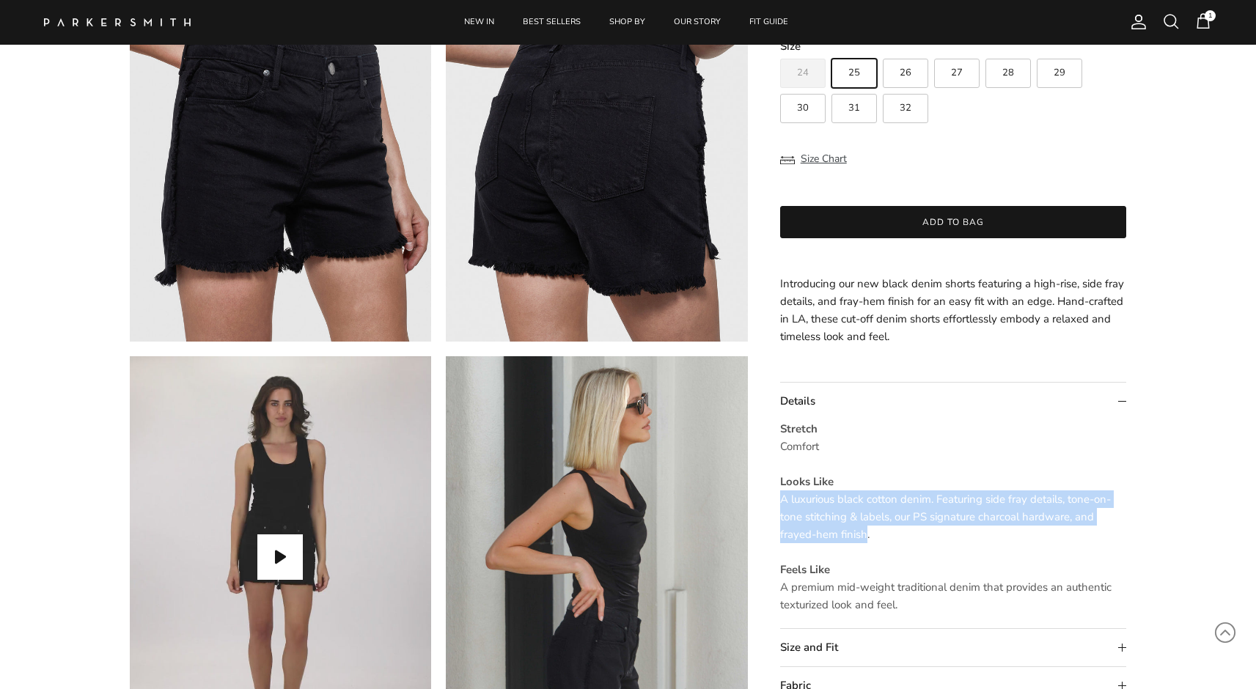
drag, startPoint x: 868, startPoint y: 532, endPoint x: 778, endPoint y: 502, distance: 94.4
copy span "A luxurious black cotton denim. Featuring side fray details, tone-on-tone stitc…"
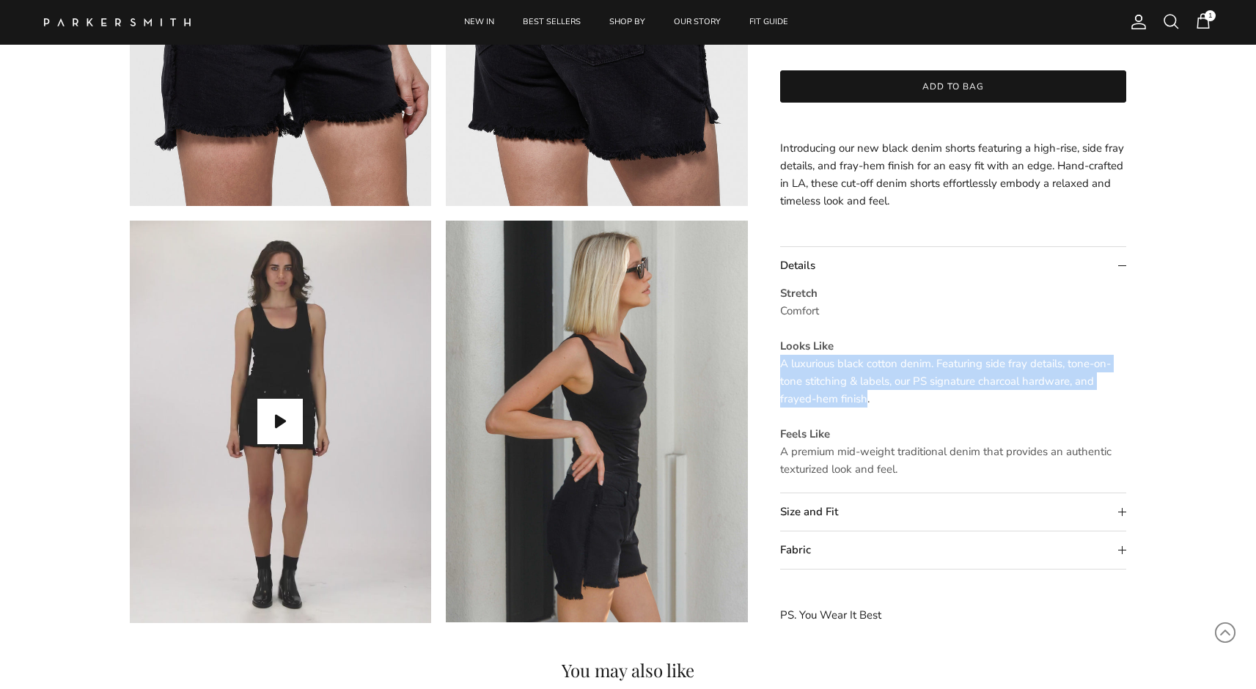
scroll to position [1160, 0]
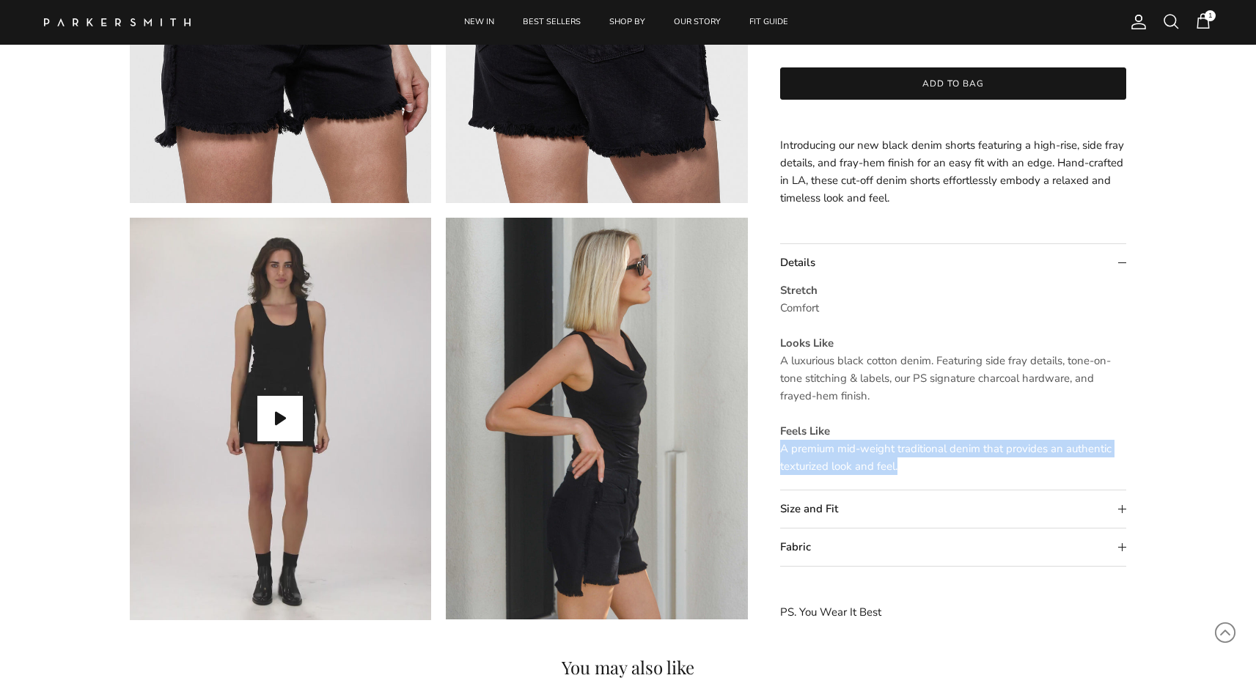
drag, startPoint x: 907, startPoint y: 464, endPoint x: 777, endPoint y: 450, distance: 130.6
copy span "A premium mid-weight traditional denim that provides an authentic texturized lo…"
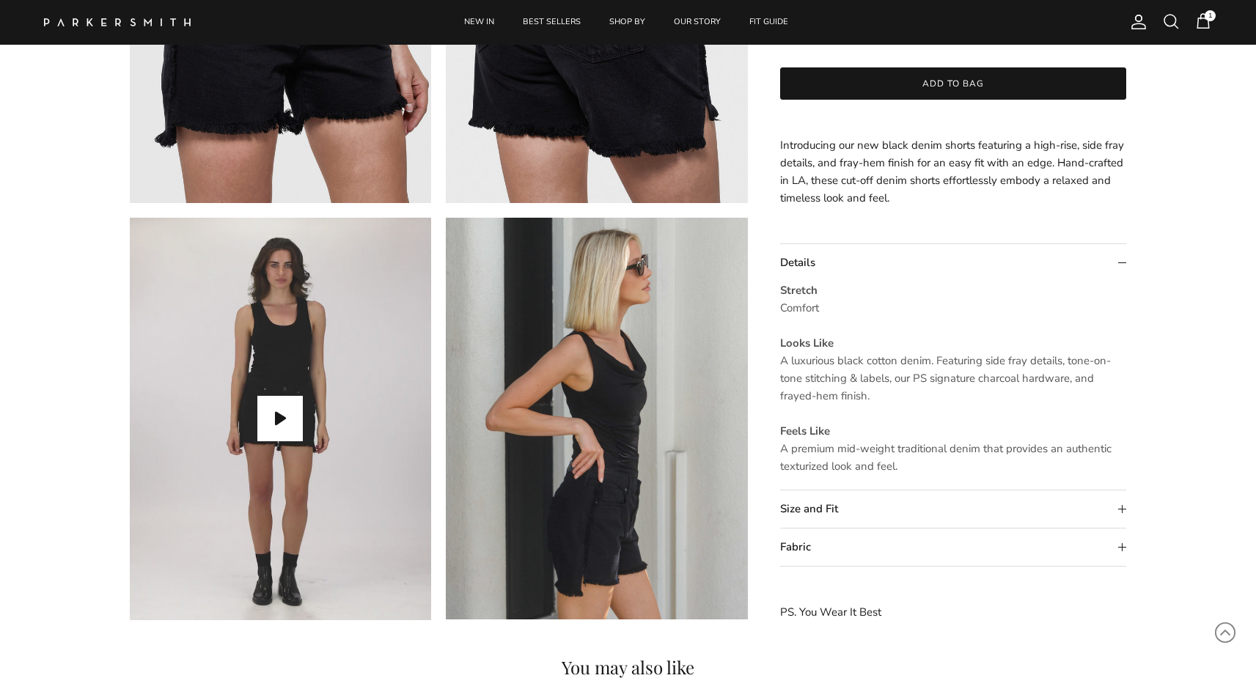
click at [964, 398] on p "Stretch Comfort Looks Like A luxurious black cotton denim. Featuring side fray …" at bounding box center [953, 379] width 347 height 194
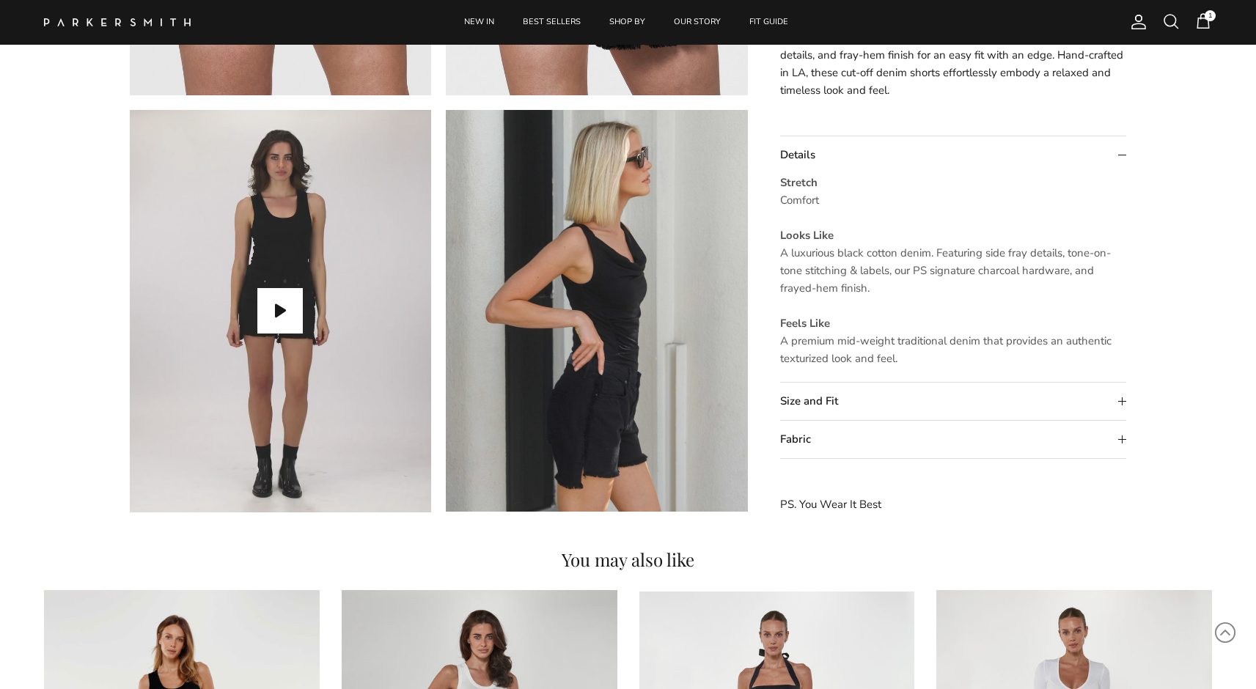
click at [817, 441] on summary "Fabric" at bounding box center [953, 440] width 347 height 37
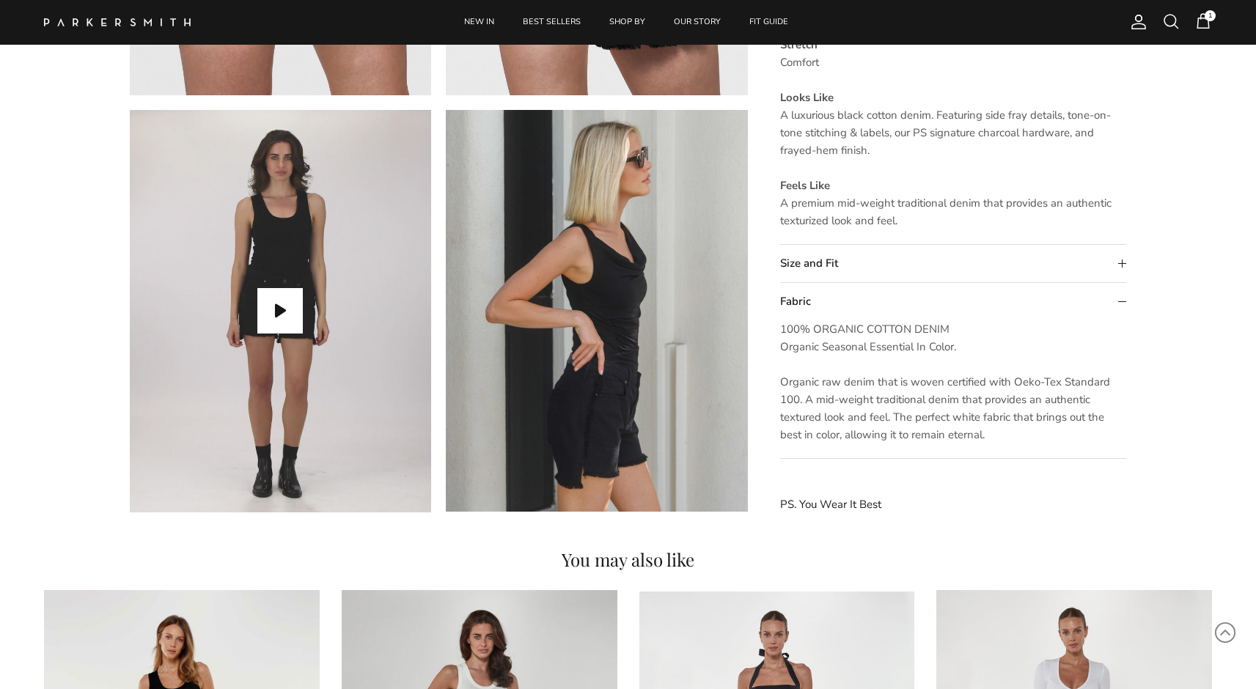
drag, startPoint x: 992, startPoint y: 433, endPoint x: 777, endPoint y: 326, distance: 240.1
copy span "100% ORGANIC COTTON DENIM Organic Seasonal Essential In Color. Organic raw deni…"
click at [947, 433] on span "100% ORGANIC COTTON DENIM Organic Seasonal Essential In Color. Organic raw deni…" at bounding box center [945, 383] width 330 height 120
drag, startPoint x: 1000, startPoint y: 433, endPoint x: 777, endPoint y: 381, distance: 229.0
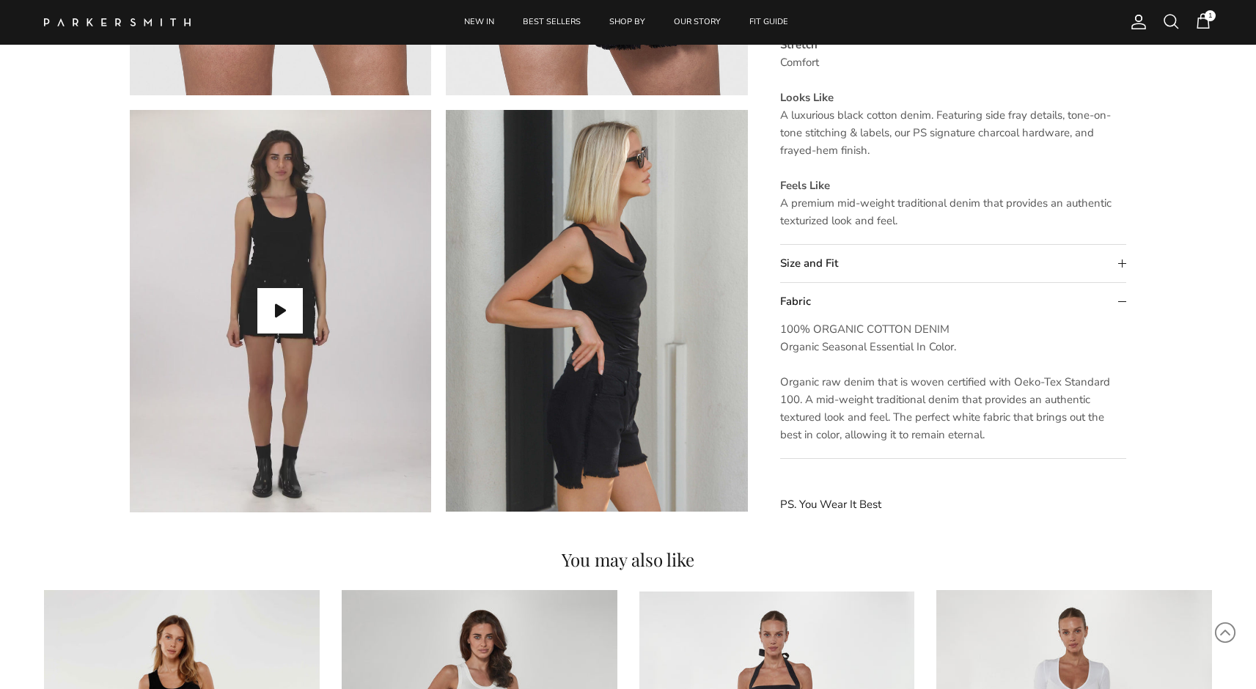
copy span "Organic raw denim that is woven certified with Oeko-Tex Standard 100. A mid-wei…"
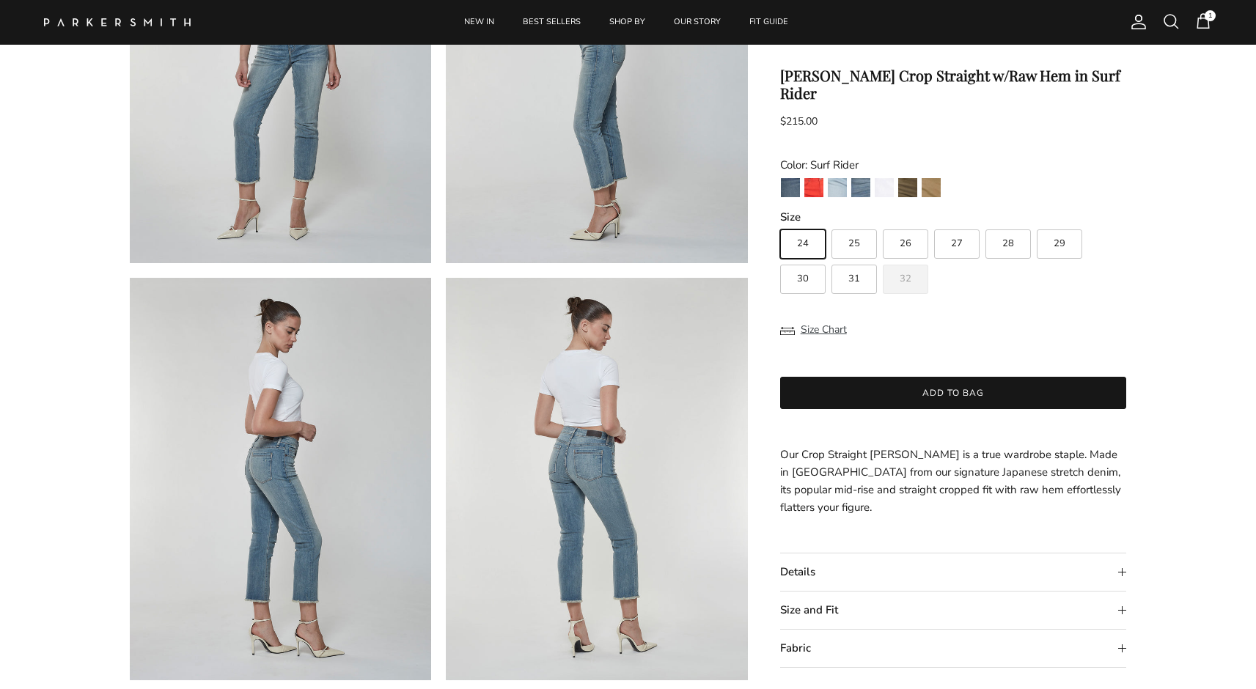
scroll to position [264, 0]
click at [831, 592] on summary "Size and Fit" at bounding box center [953, 610] width 347 height 37
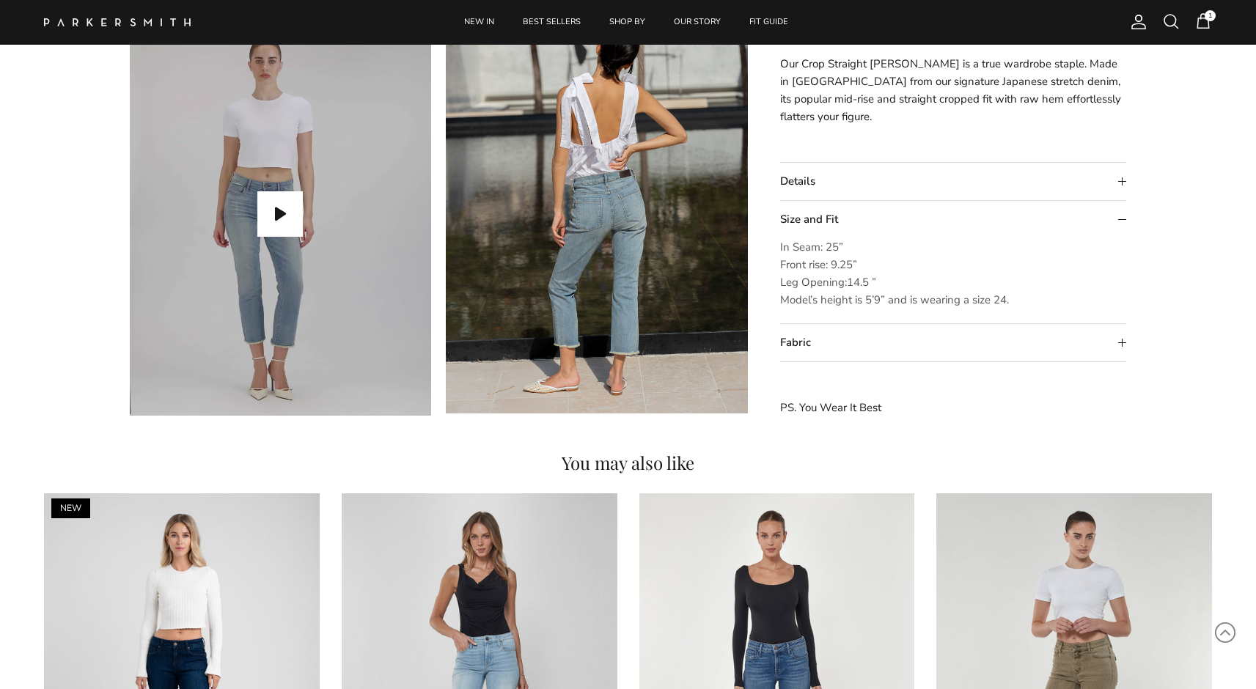
scroll to position [1402, 0]
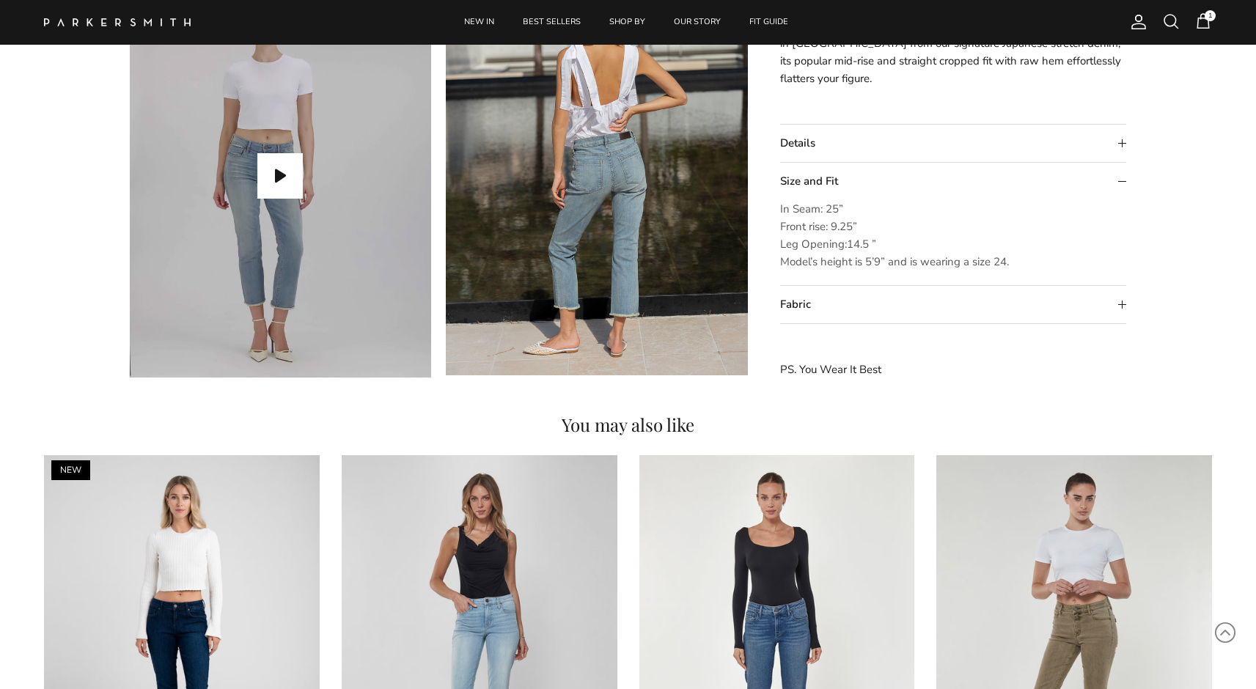
click at [802, 304] on summary "Fabric" at bounding box center [953, 305] width 347 height 37
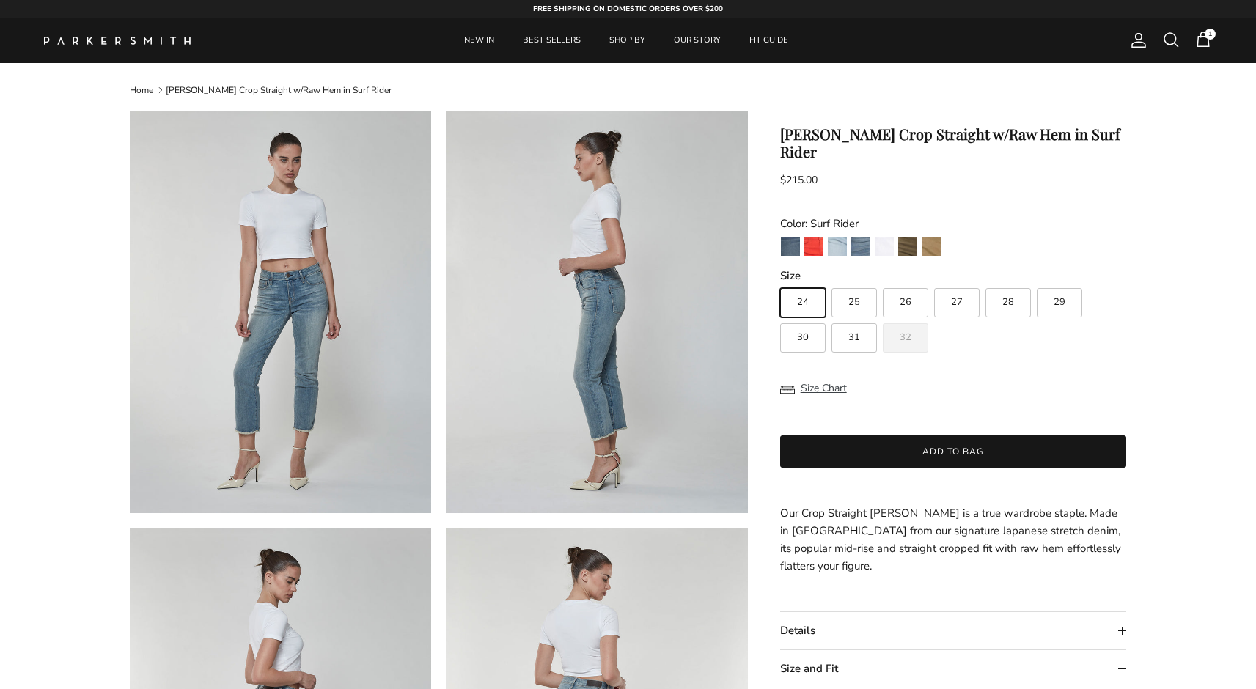
scroll to position [0, 0]
click at [138, 86] on link "Home" at bounding box center [141, 90] width 23 height 12
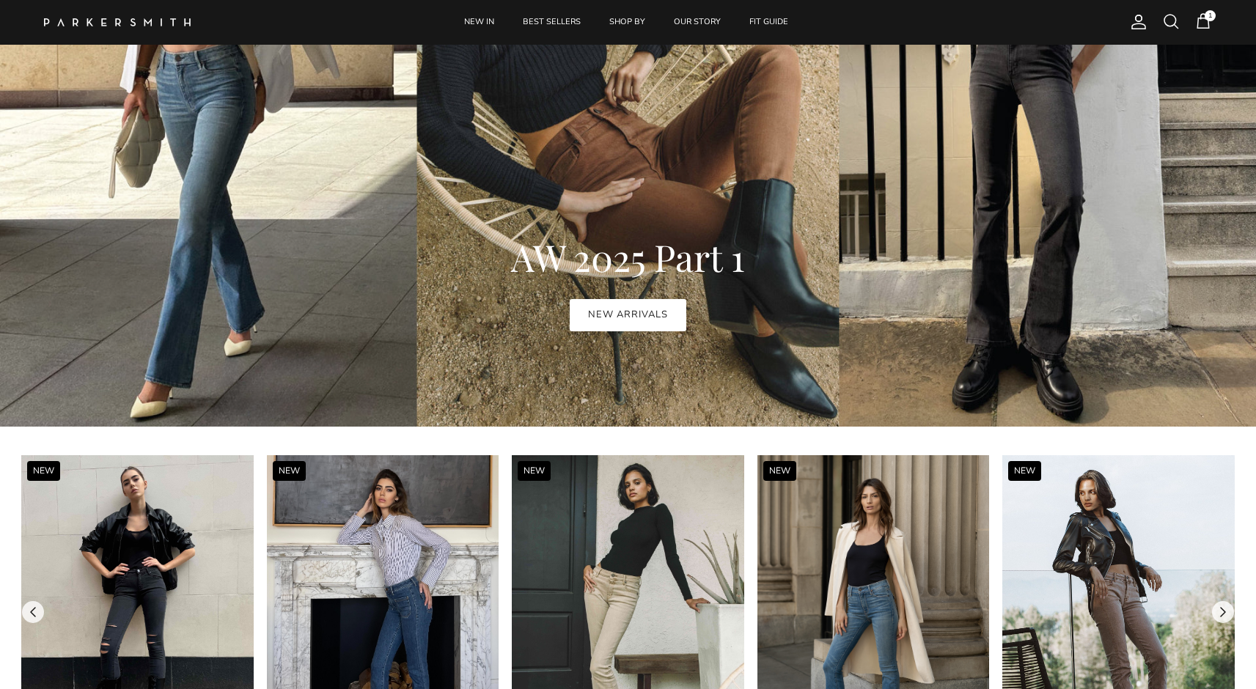
scroll to position [1071, 0]
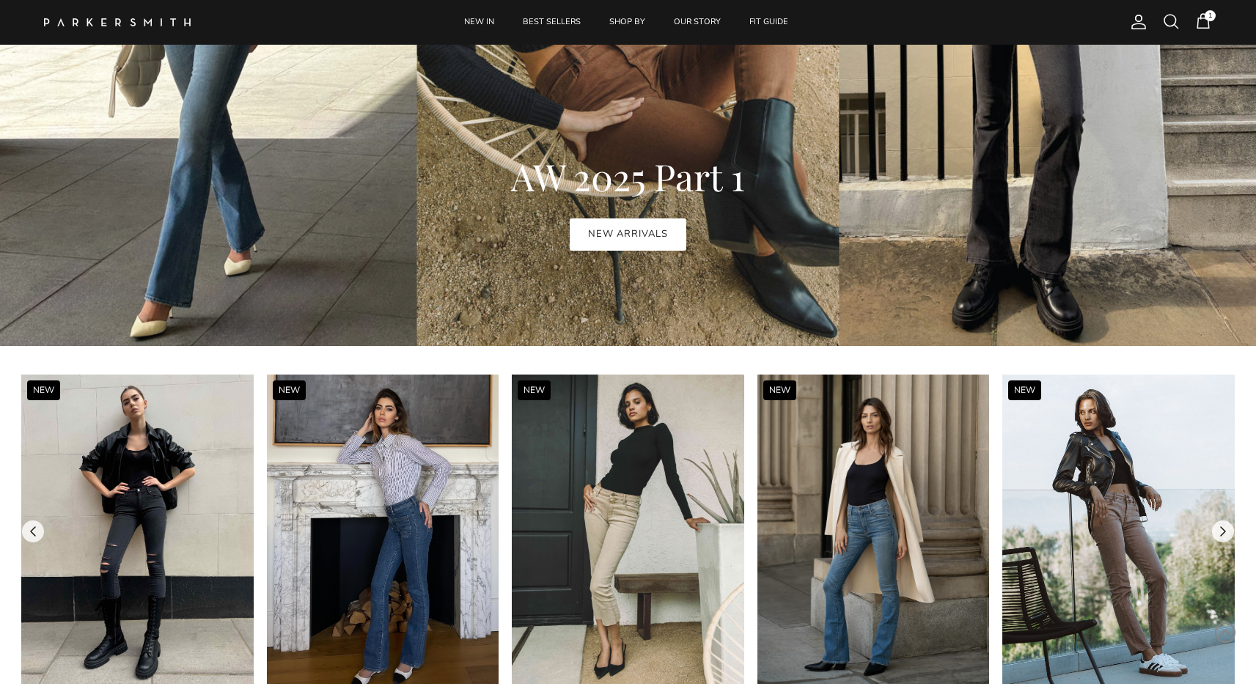
click at [156, 494] on img at bounding box center [137, 529] width 232 height 309
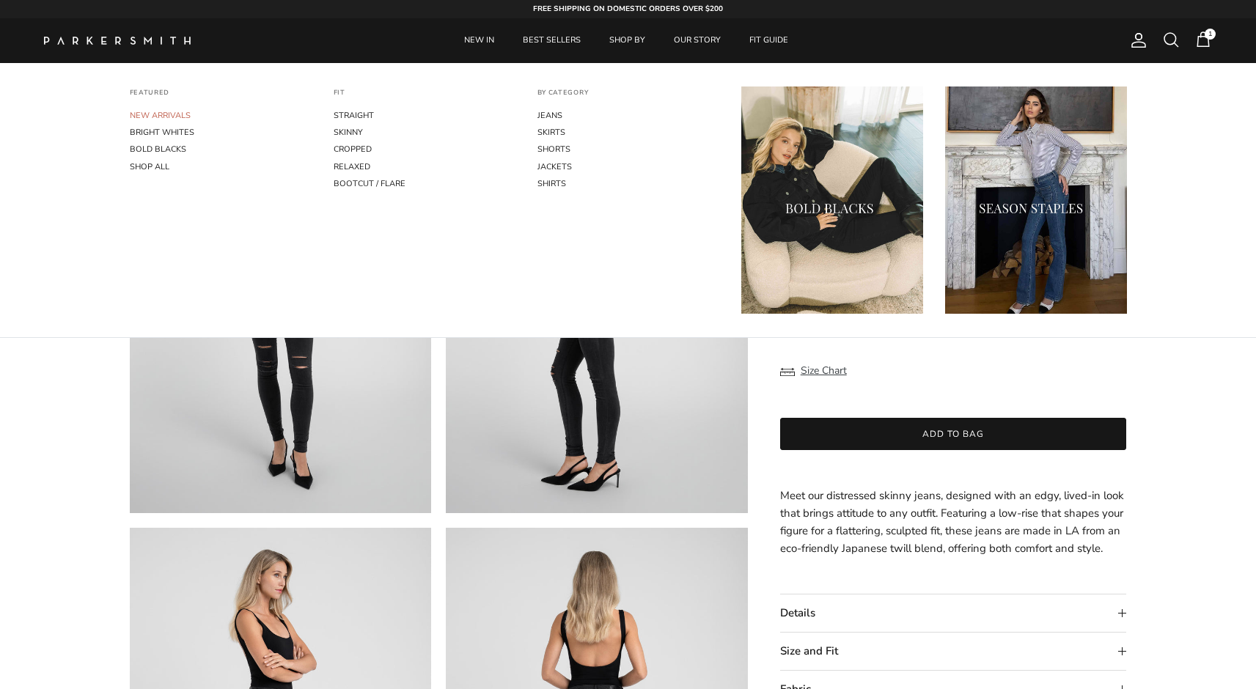
click at [176, 116] on link "NEW ARRIVALS" at bounding box center [221, 115] width 182 height 17
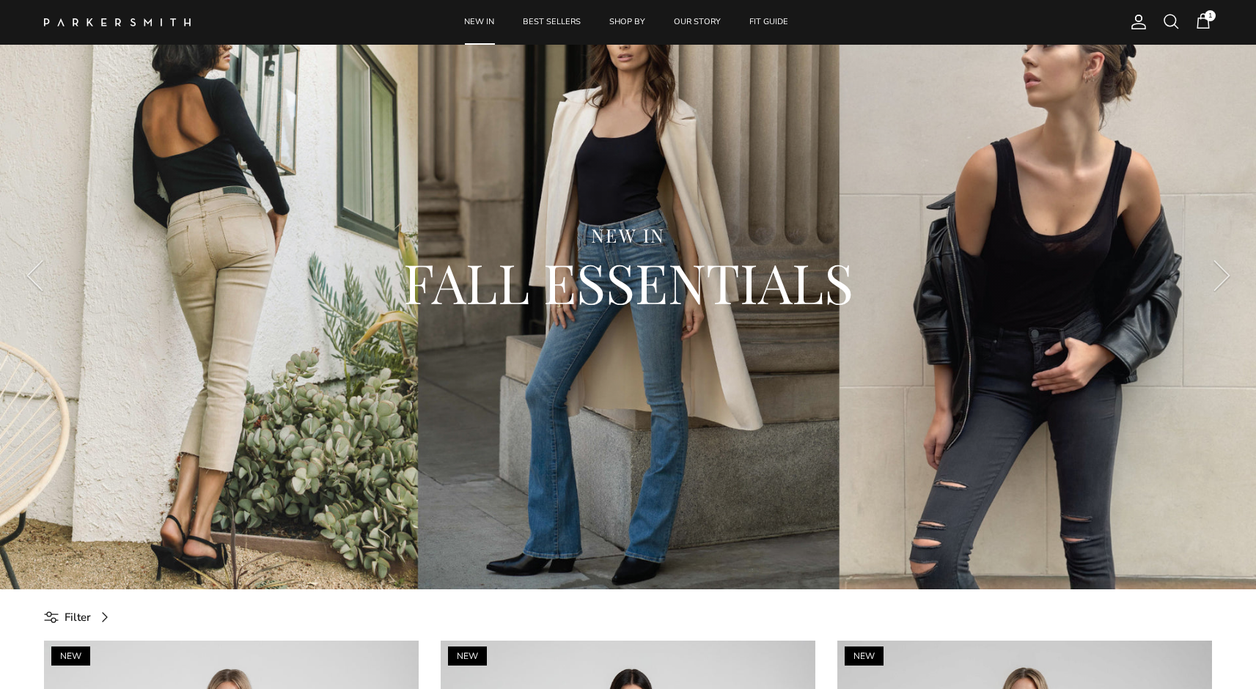
scroll to position [219, 0]
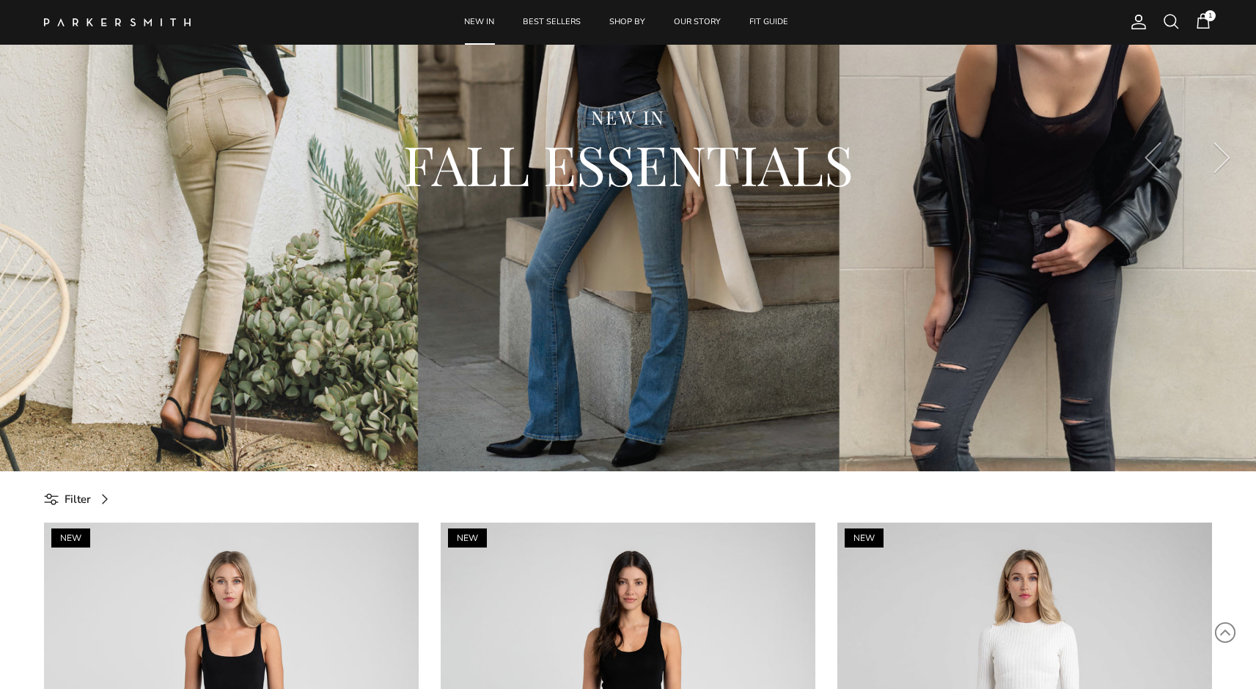
click at [70, 491] on span "Filter" at bounding box center [78, 500] width 26 height 18
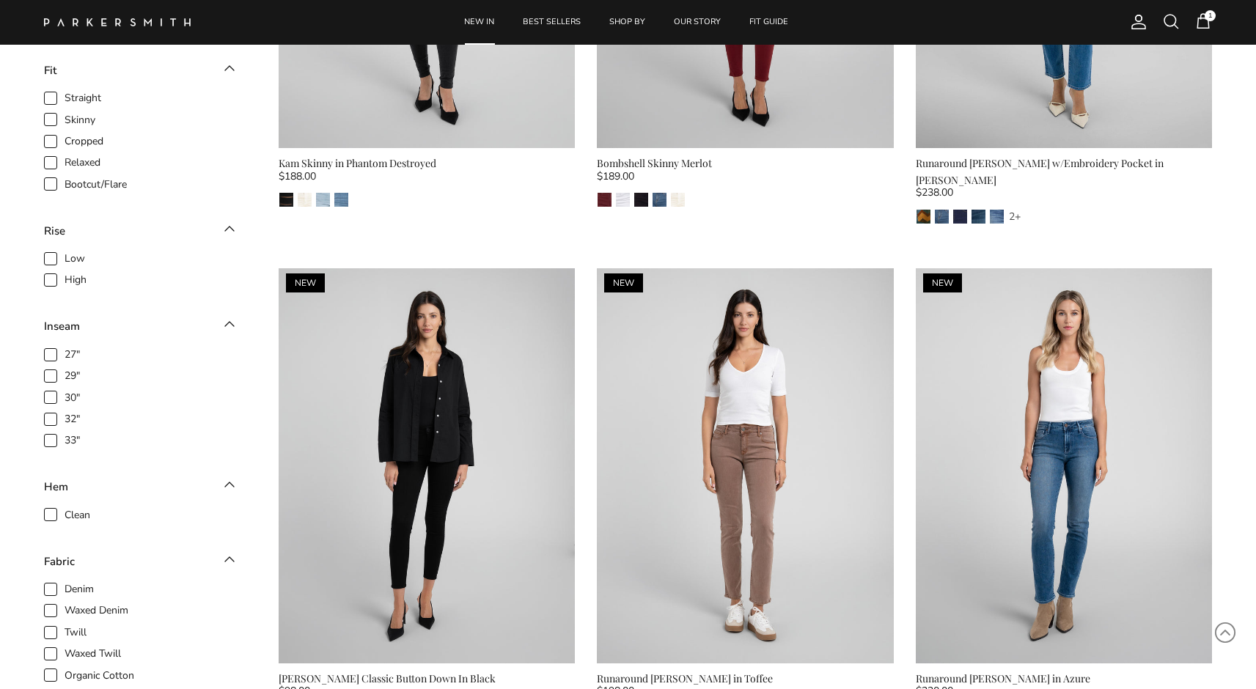
scroll to position [1093, 0]
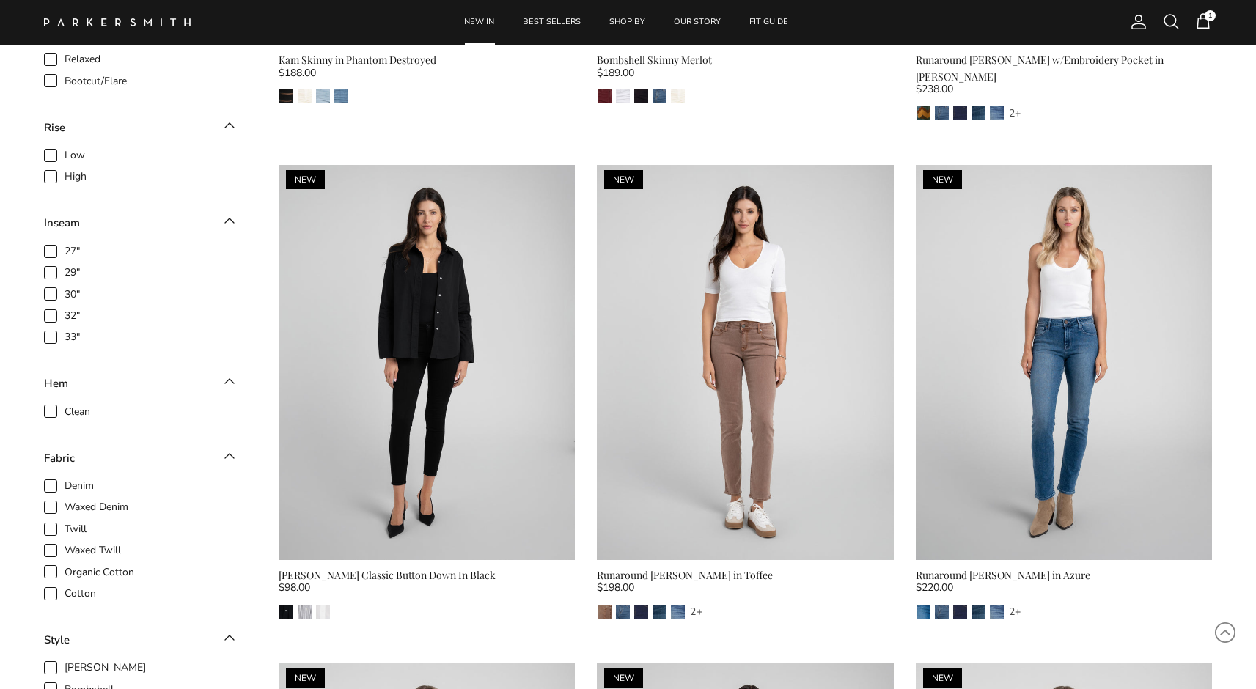
click at [81, 405] on span "Clean" at bounding box center [78, 412] width 26 height 15
click at [65, 404] on input "Clean" at bounding box center [64, 403] width 1 height 1
checkbox input "true"
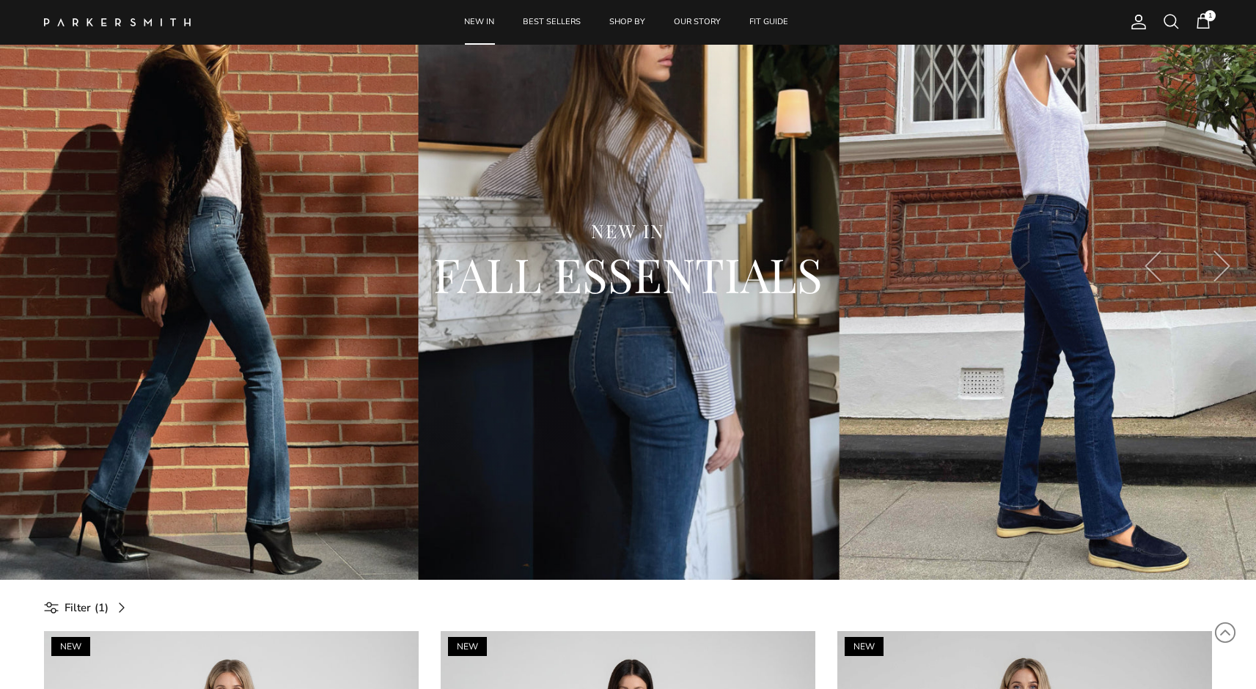
click at [88, 607] on span "Filter" at bounding box center [78, 608] width 26 height 18
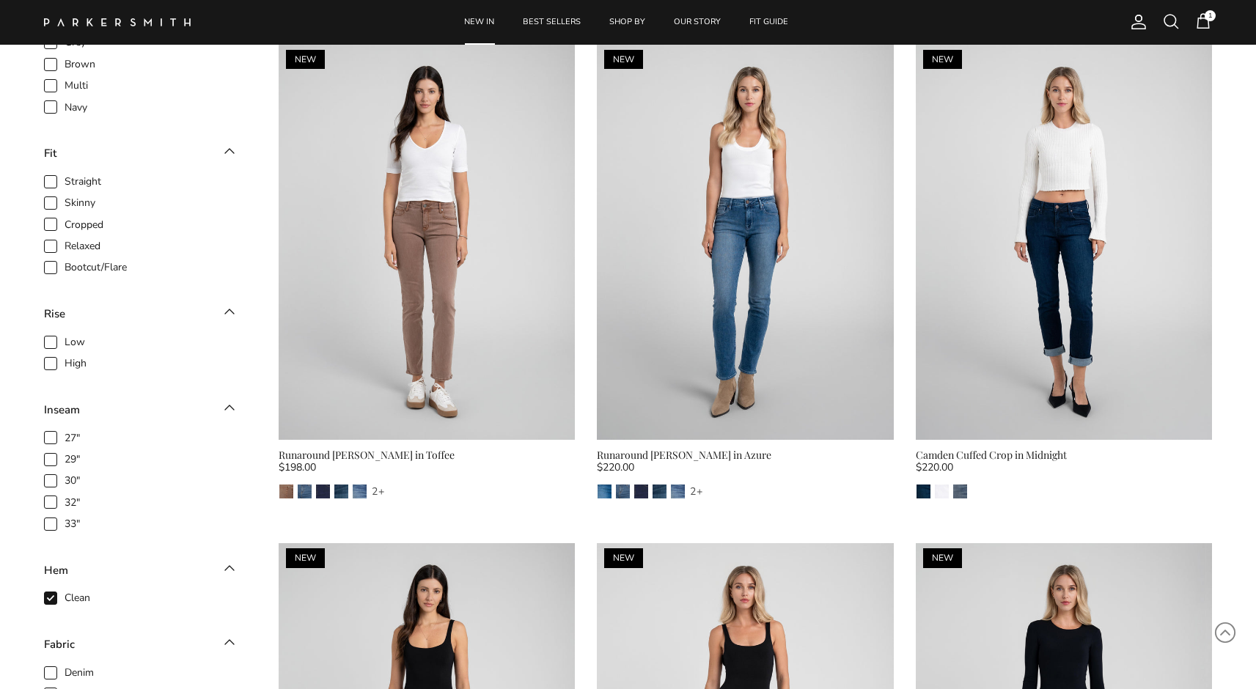
scroll to position [1214, 0]
click at [48, 590] on icon at bounding box center [50, 597] width 15 height 15
click at [64, 590] on input "Clean" at bounding box center [64, 590] width 1 height 1
checkbox input "false"
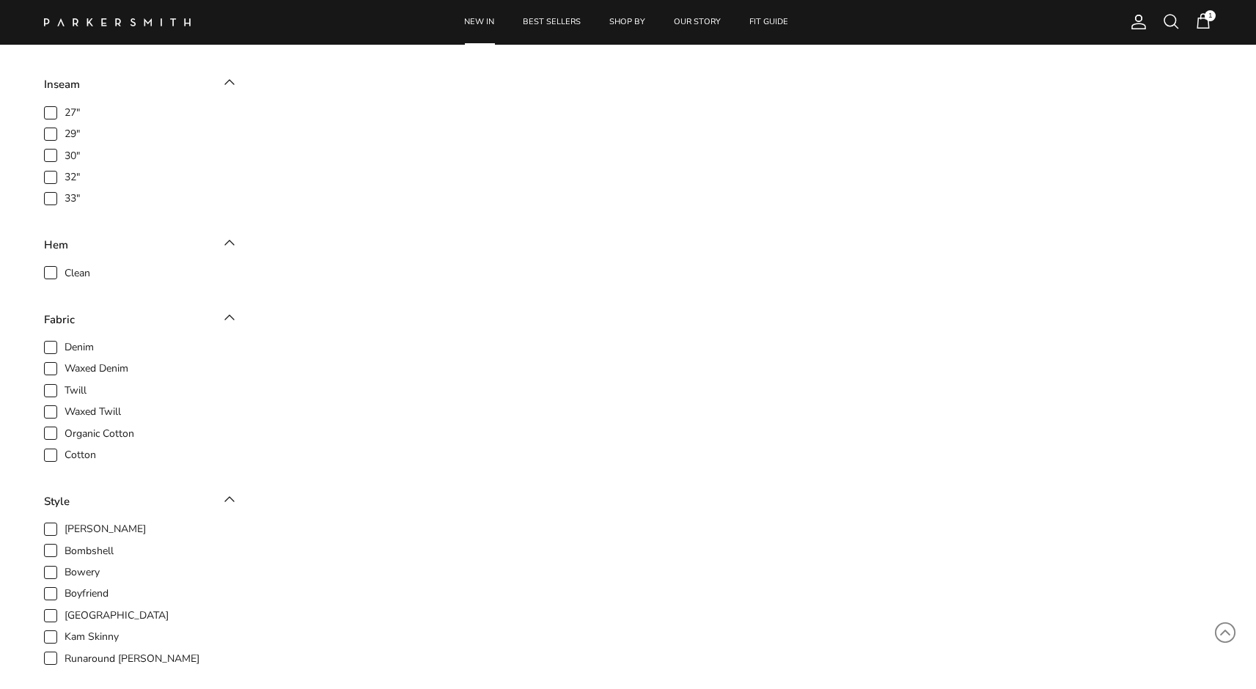
scroll to position [754, 0]
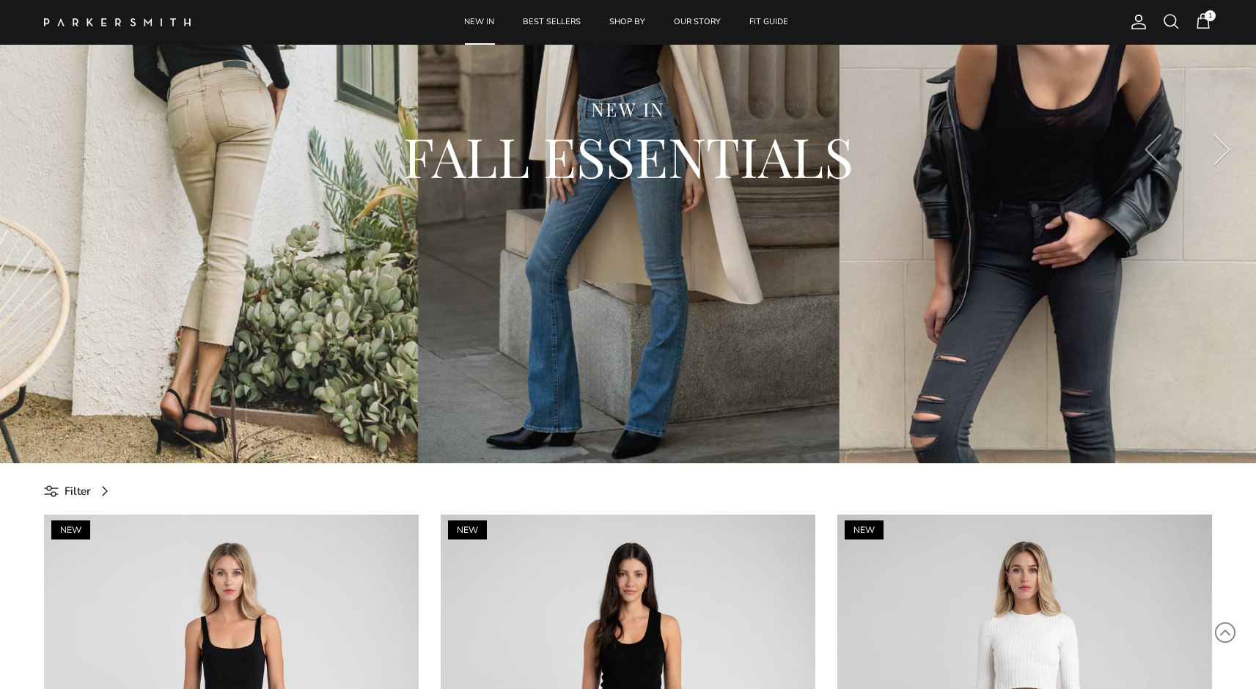
scroll to position [214, 0]
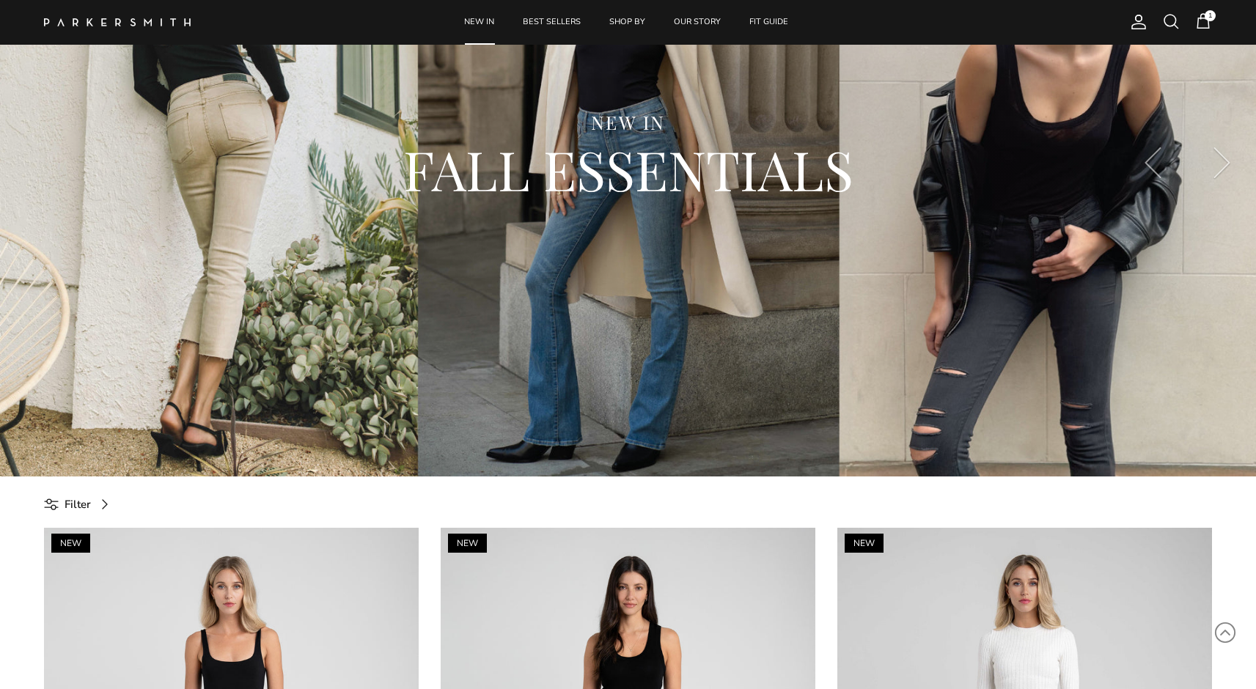
click at [70, 497] on span "Filter" at bounding box center [78, 505] width 26 height 18
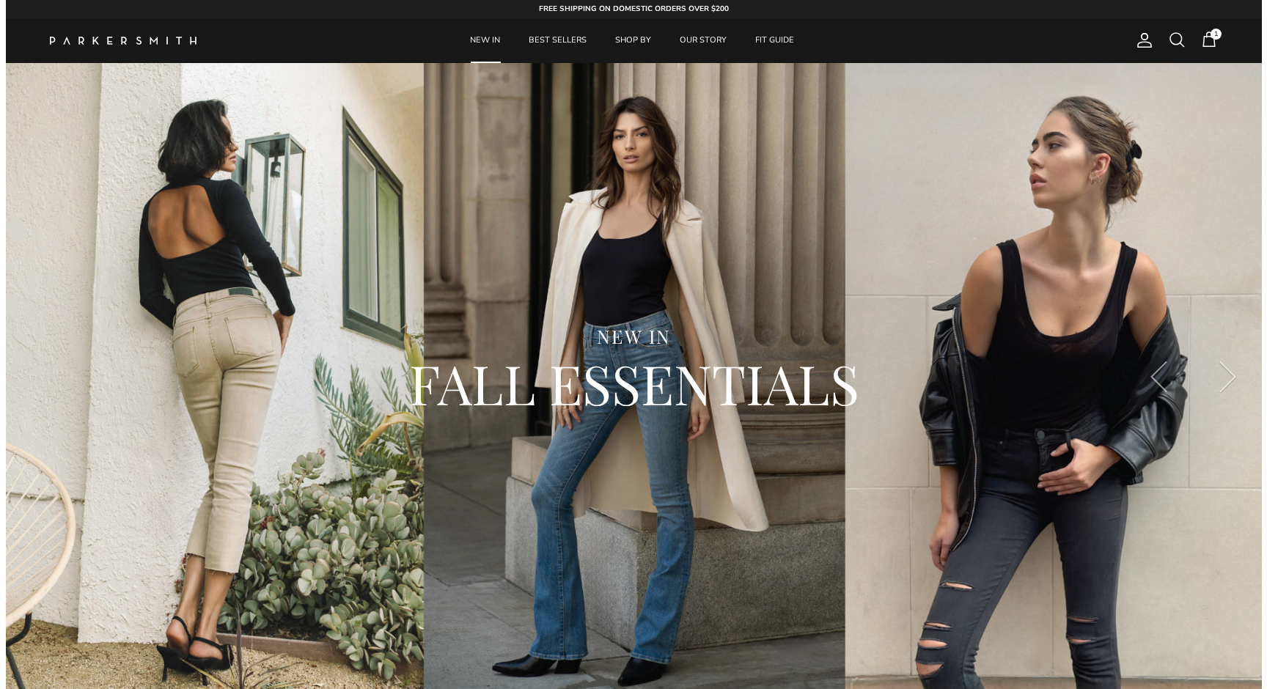
scroll to position [0, 0]
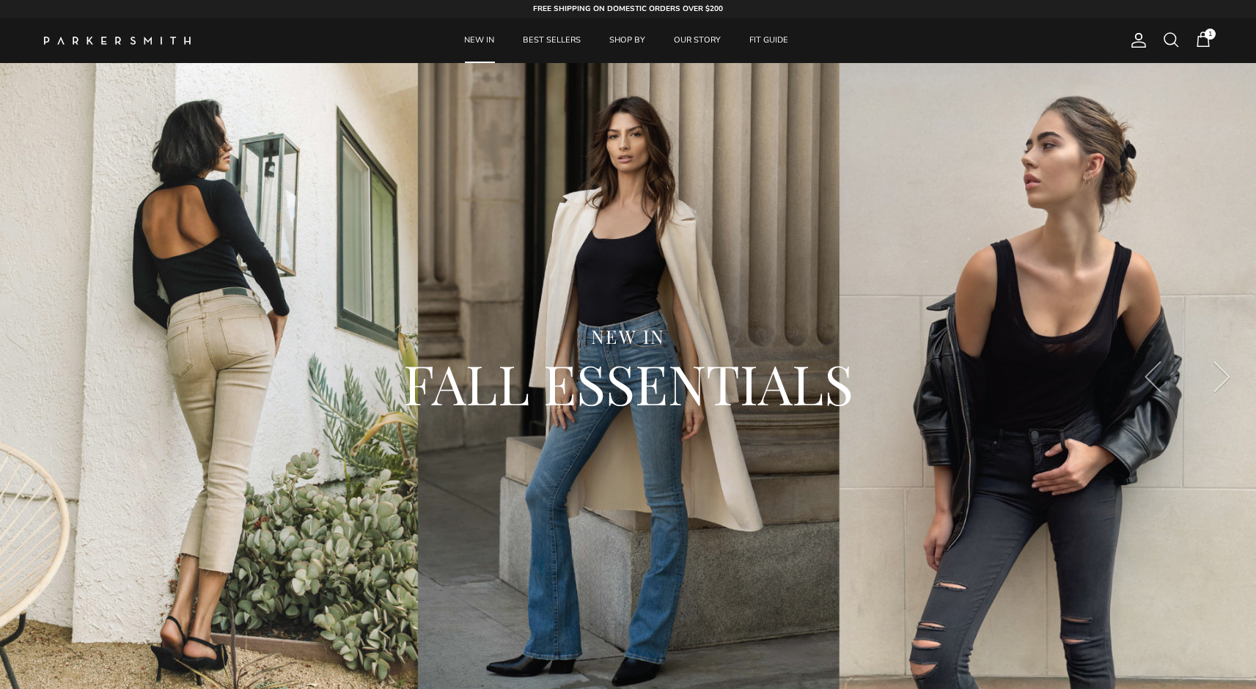
click at [1176, 37] on span at bounding box center [1171, 40] width 18 height 18
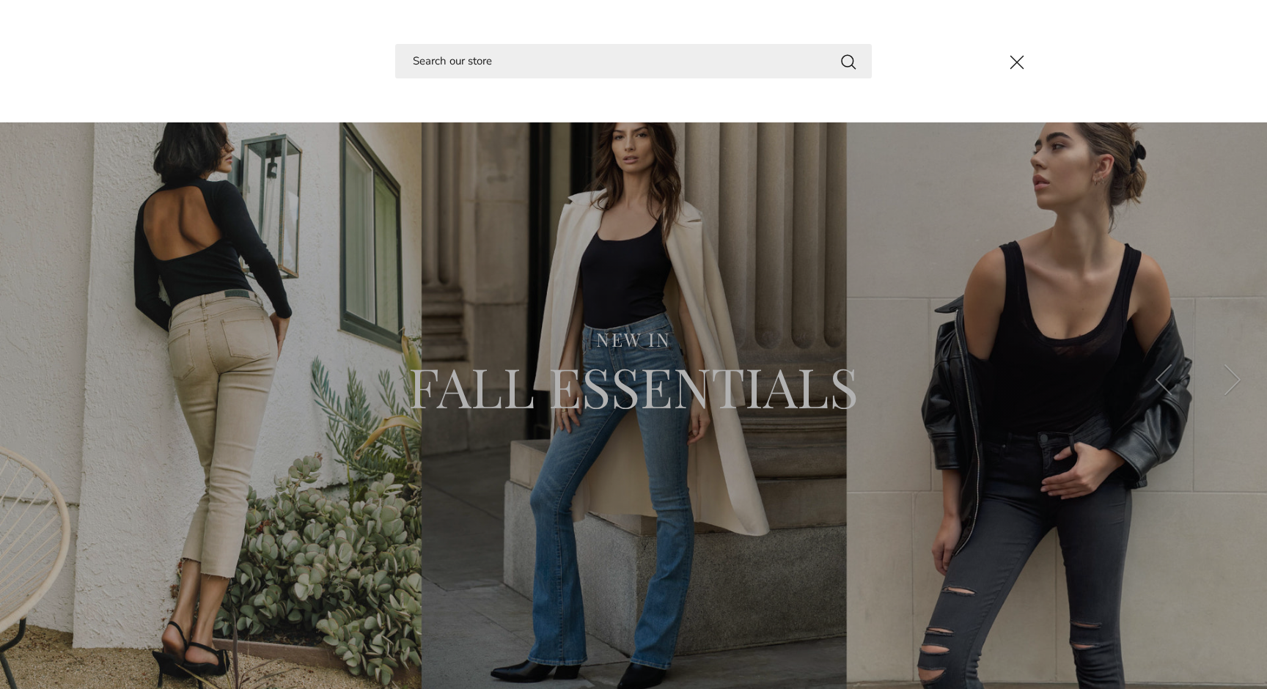
type input "r"
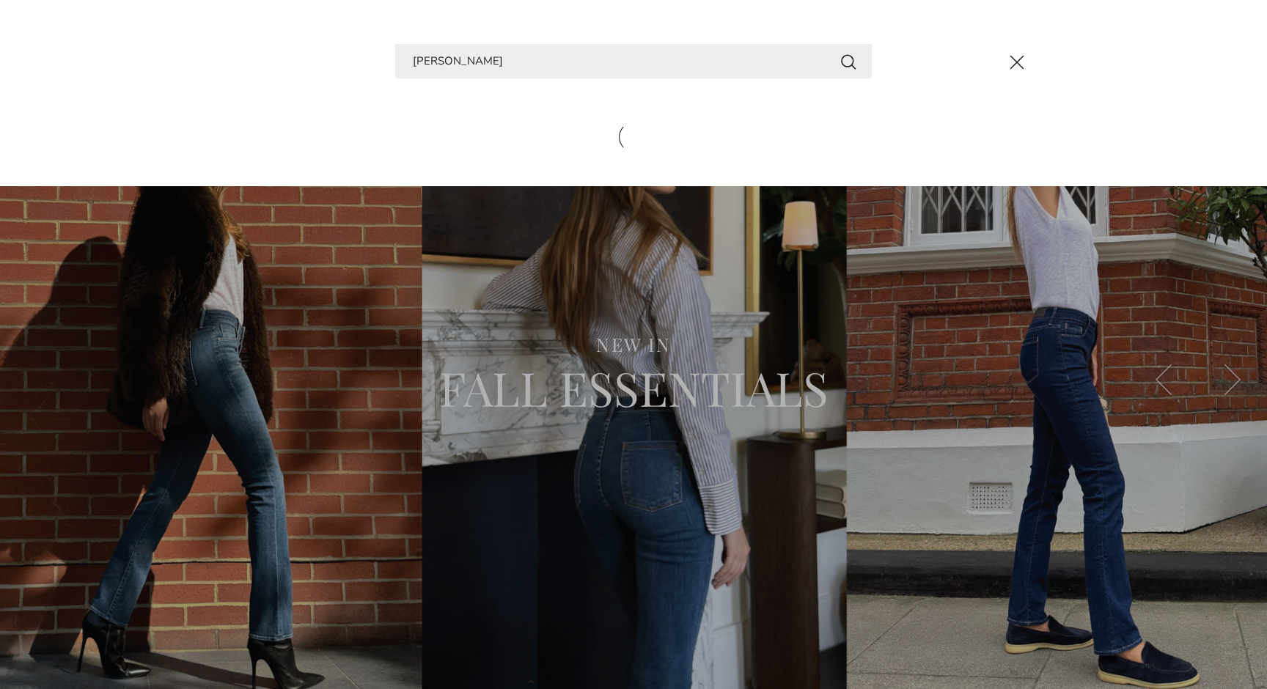
type input "[PERSON_NAME]"
click at [849, 61] on button "Search" at bounding box center [849, 61] width 18 height 18
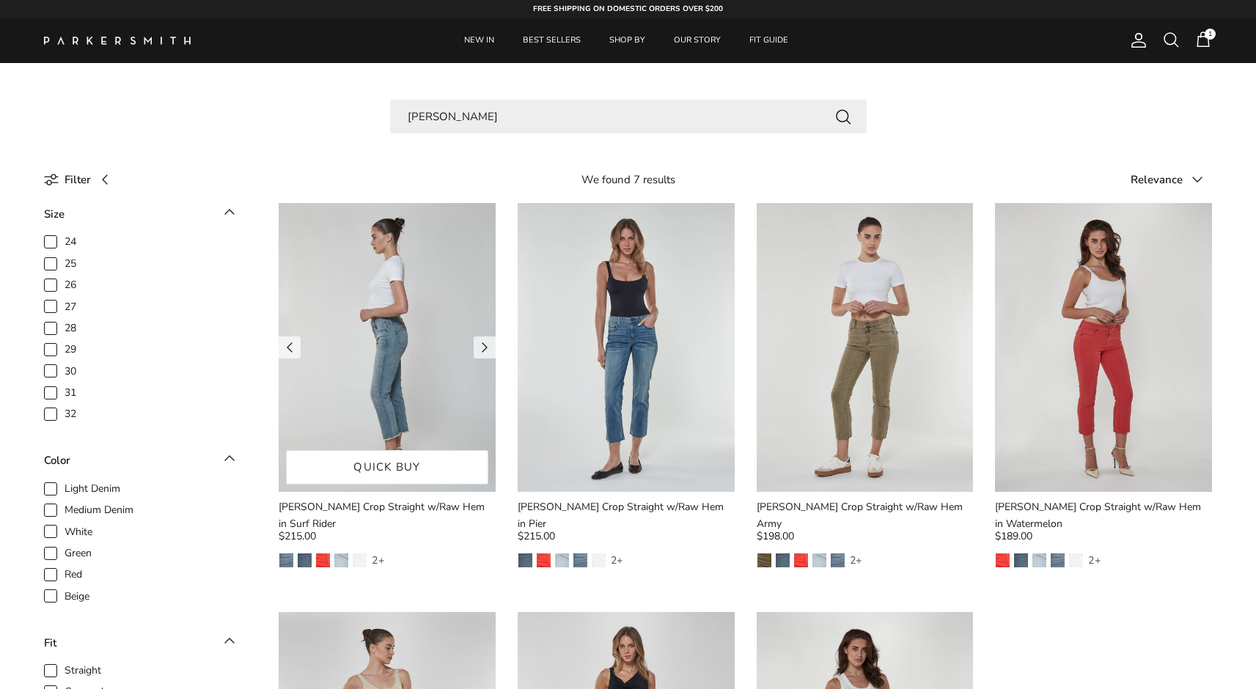
click at [445, 382] on img at bounding box center [387, 347] width 217 height 289
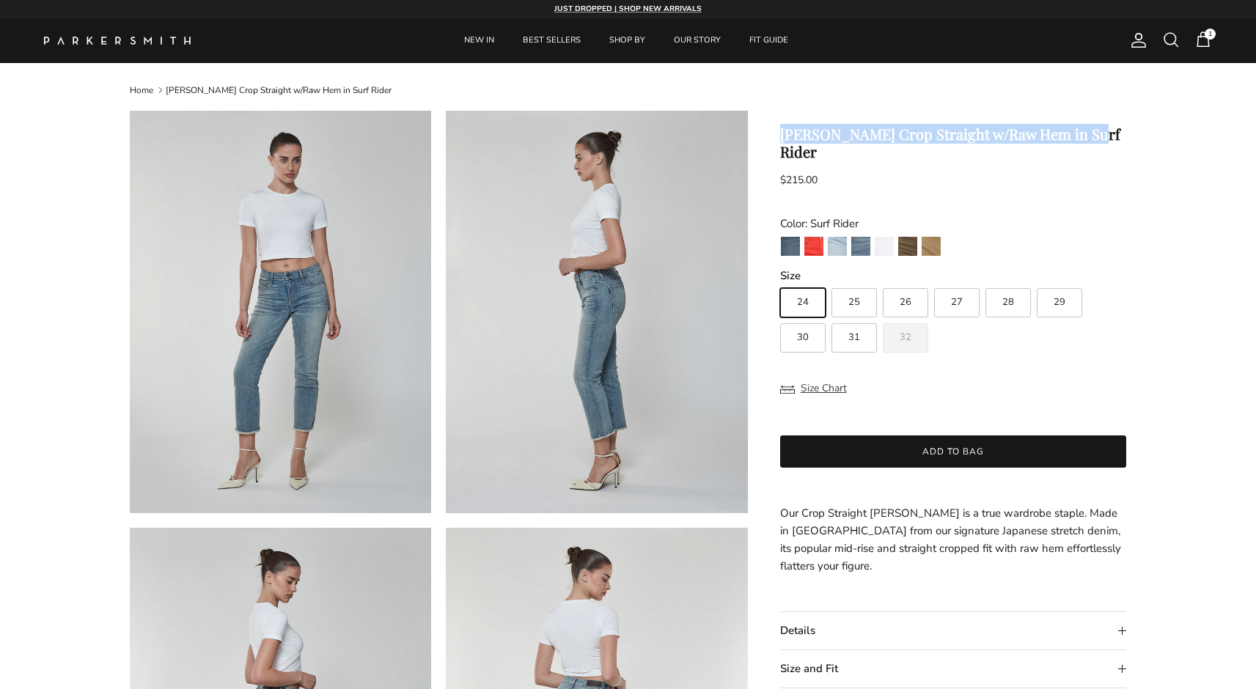
drag, startPoint x: 783, startPoint y: 136, endPoint x: 1099, endPoint y: 135, distance: 315.4
click at [1099, 135] on h1 "[PERSON_NAME] Crop Straight w/Raw Hem in Surf Rider" at bounding box center [953, 142] width 347 height 35
copy h1 "[PERSON_NAME] Crop Straight w/Raw Hem in Surf Rider"
